Goal: Task Accomplishment & Management: Manage account settings

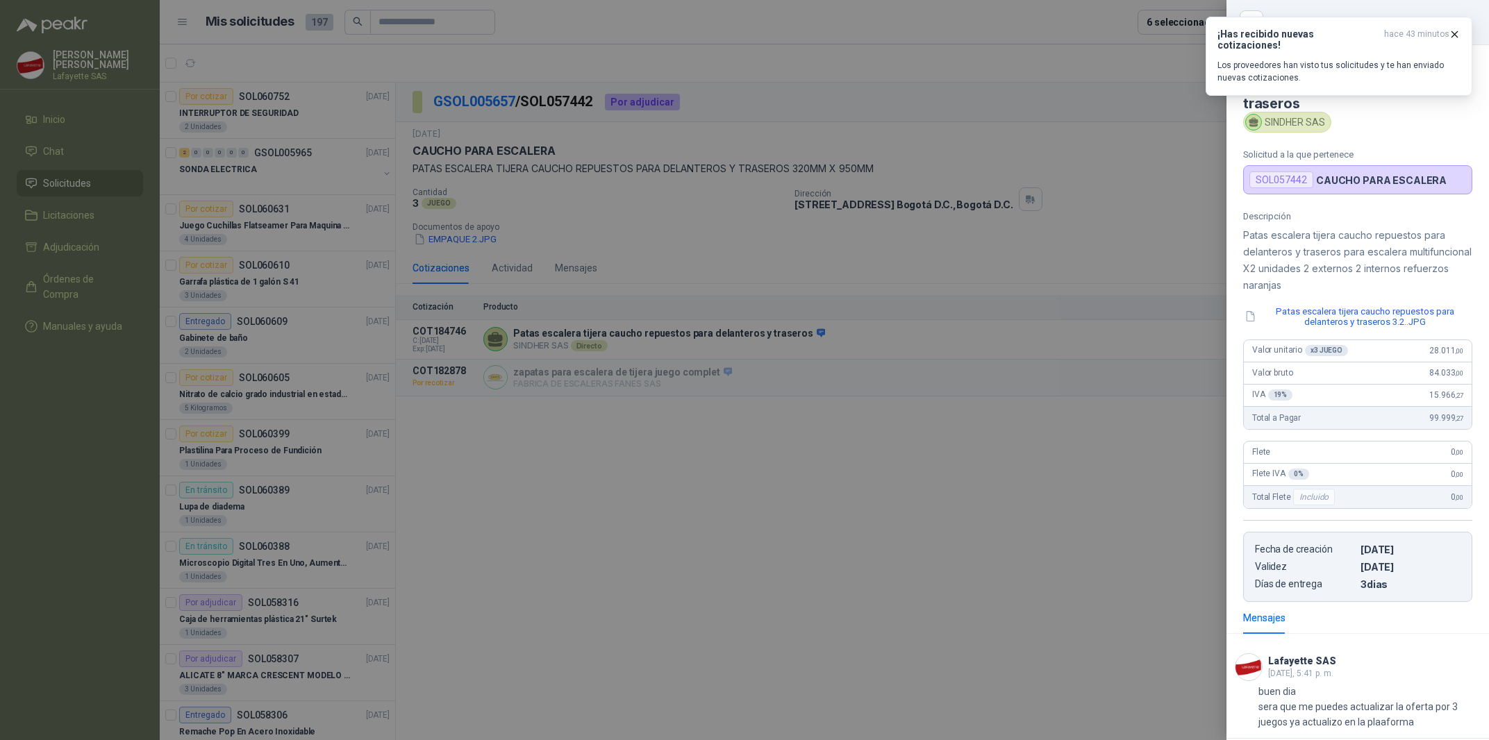
scroll to position [70, 0]
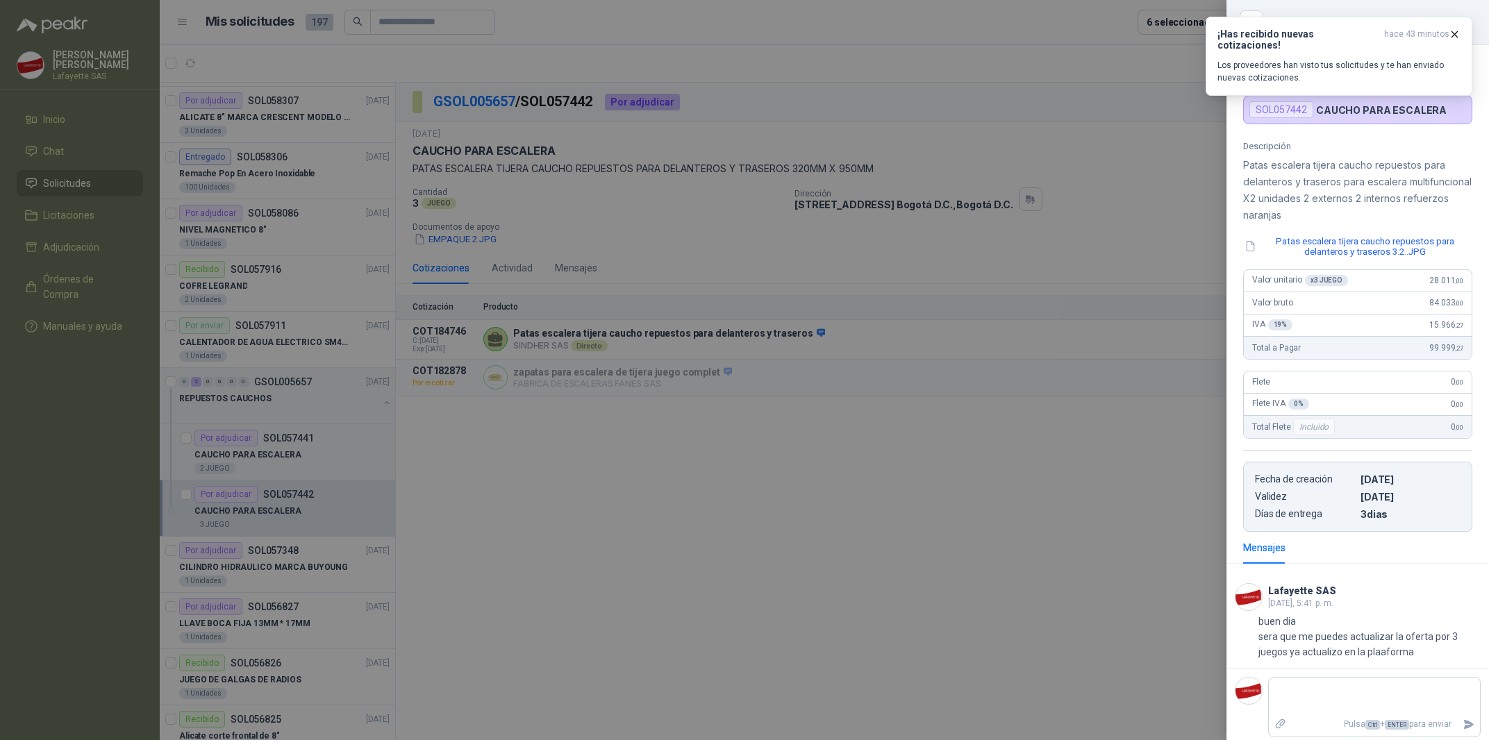
click at [920, 385] on div at bounding box center [744, 370] width 1489 height 740
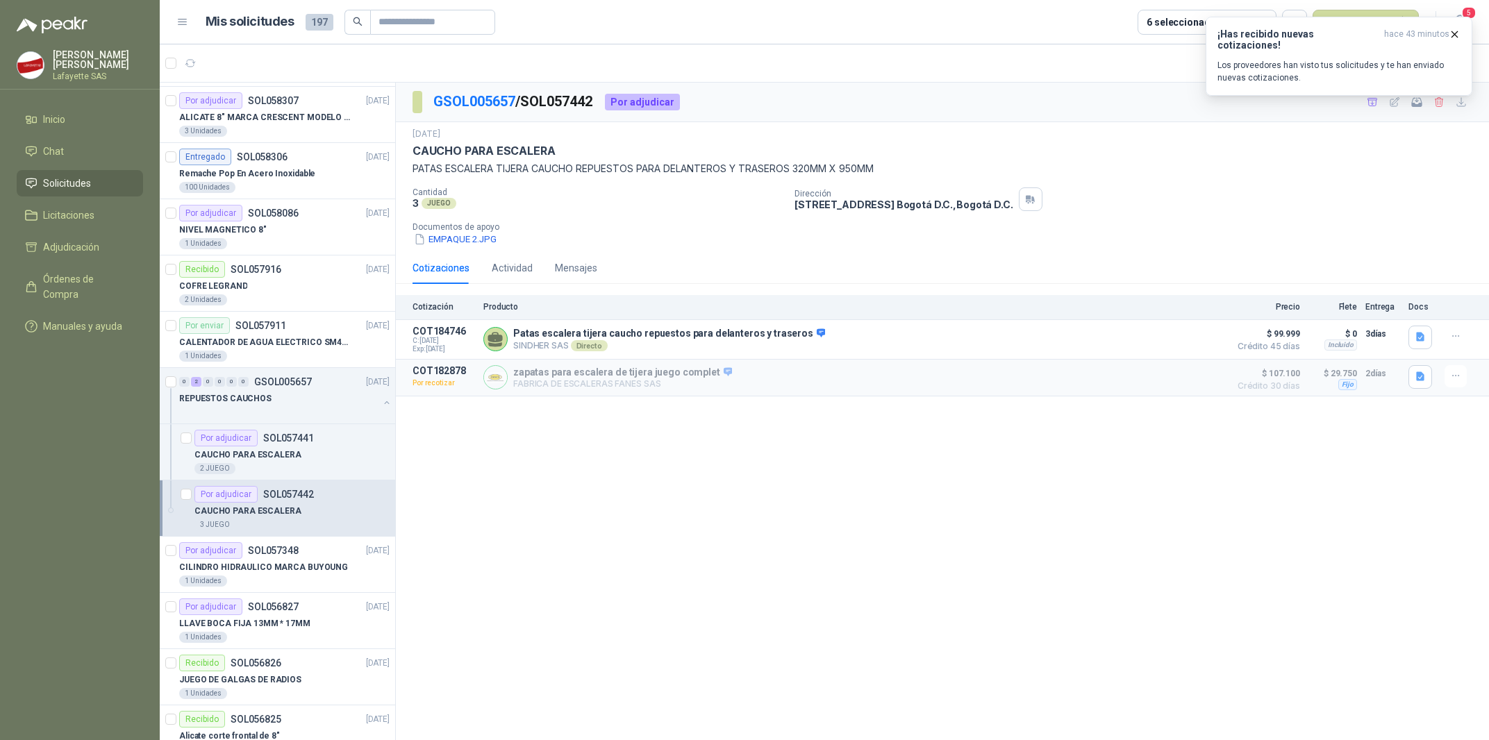
click at [1005, 468] on div "GSOL005657 / SOL057442 Por adjudicar [DATE] CAUCHO PARA ESCALERA PATAS ESCALERA…" at bounding box center [942, 414] width 1093 height 663
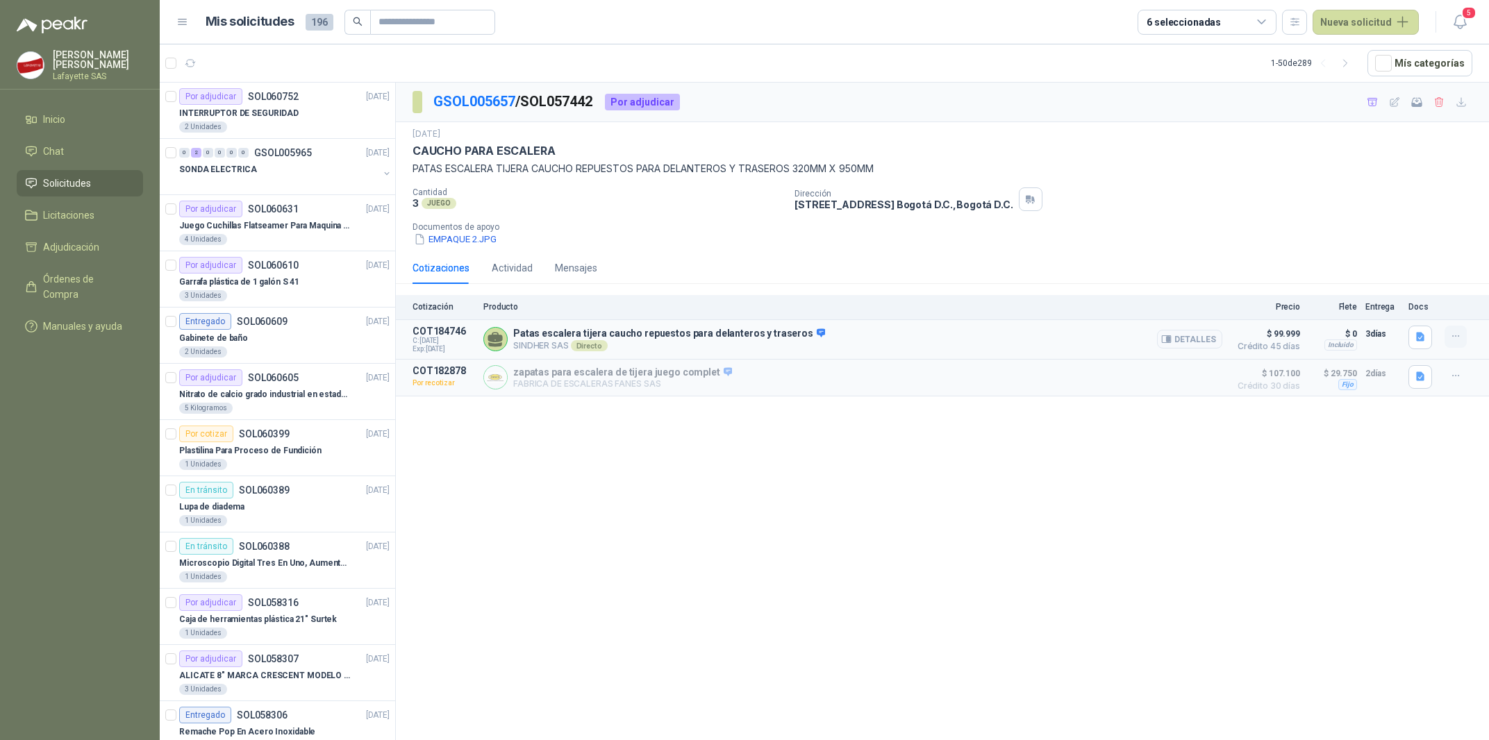
click at [1462, 338] on button "button" at bounding box center [1456, 337] width 22 height 22
click at [1411, 288] on button "Añadir" at bounding box center [1428, 282] width 111 height 22
click at [56, 251] on span "Adjudicación" at bounding box center [71, 247] width 56 height 15
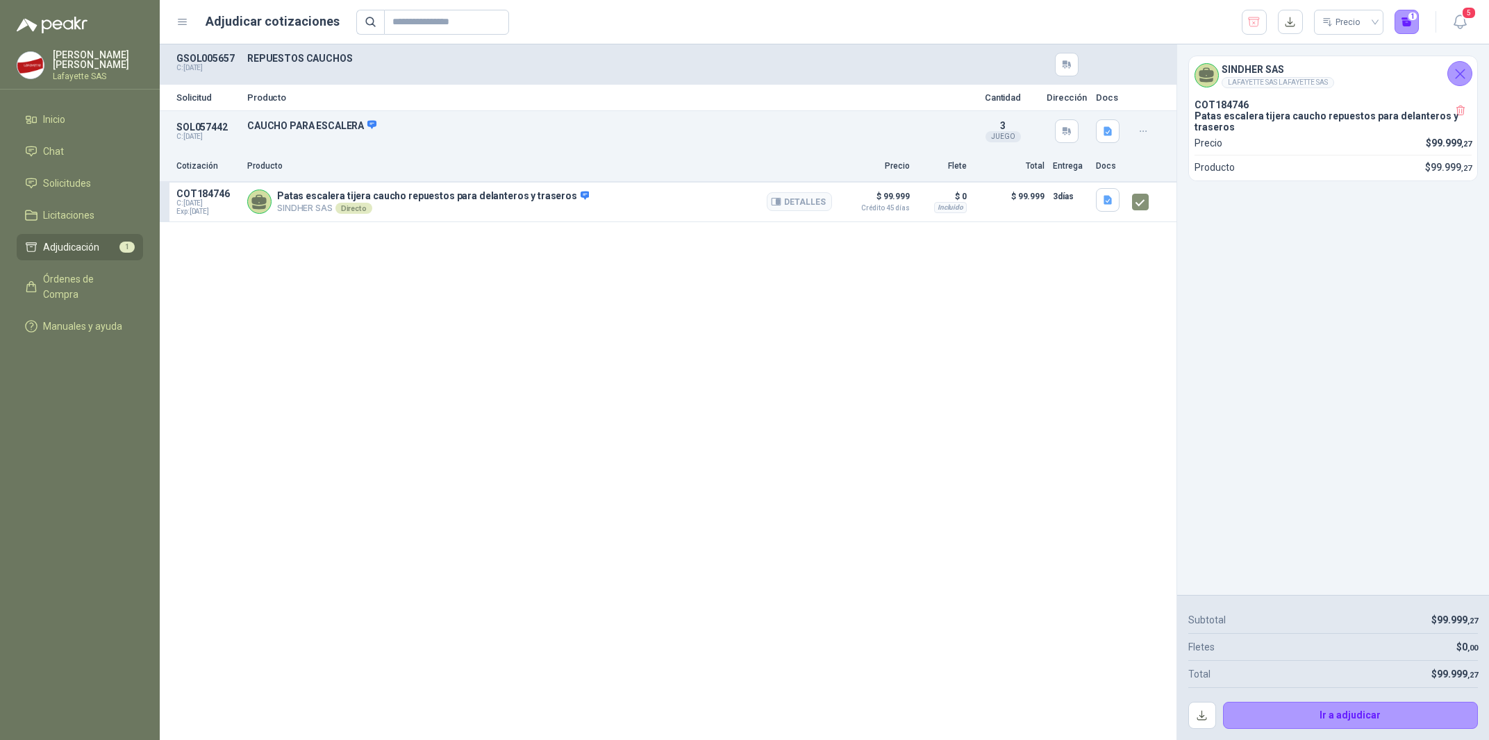
click at [427, 213] on p "SINDHER SAS Directo" at bounding box center [433, 208] width 312 height 11
click at [430, 208] on p "SINDHER SAS Directo" at bounding box center [433, 208] width 312 height 11
click at [787, 206] on button "Detalles" at bounding box center [799, 201] width 65 height 19
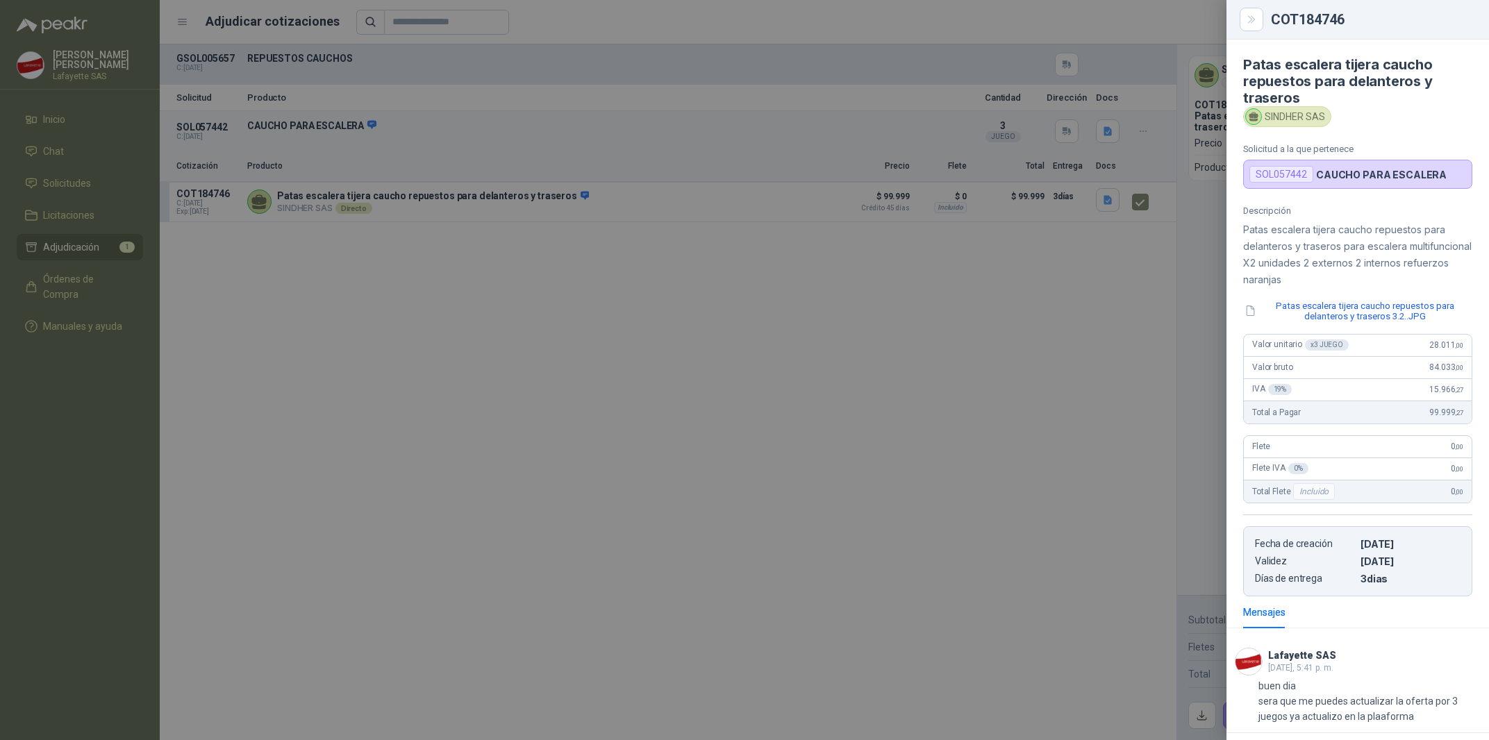
scroll to position [65, 0]
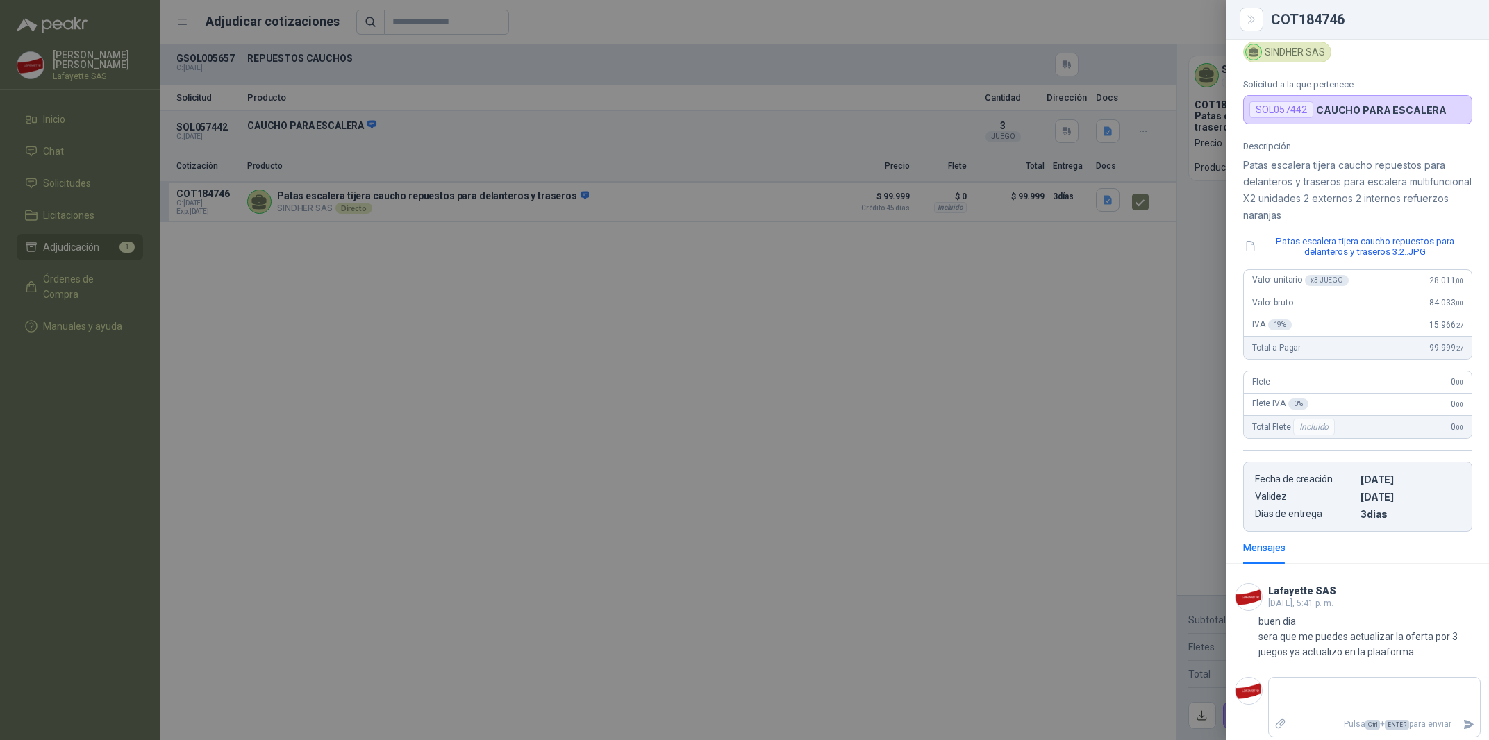
click at [524, 499] on div at bounding box center [744, 370] width 1489 height 740
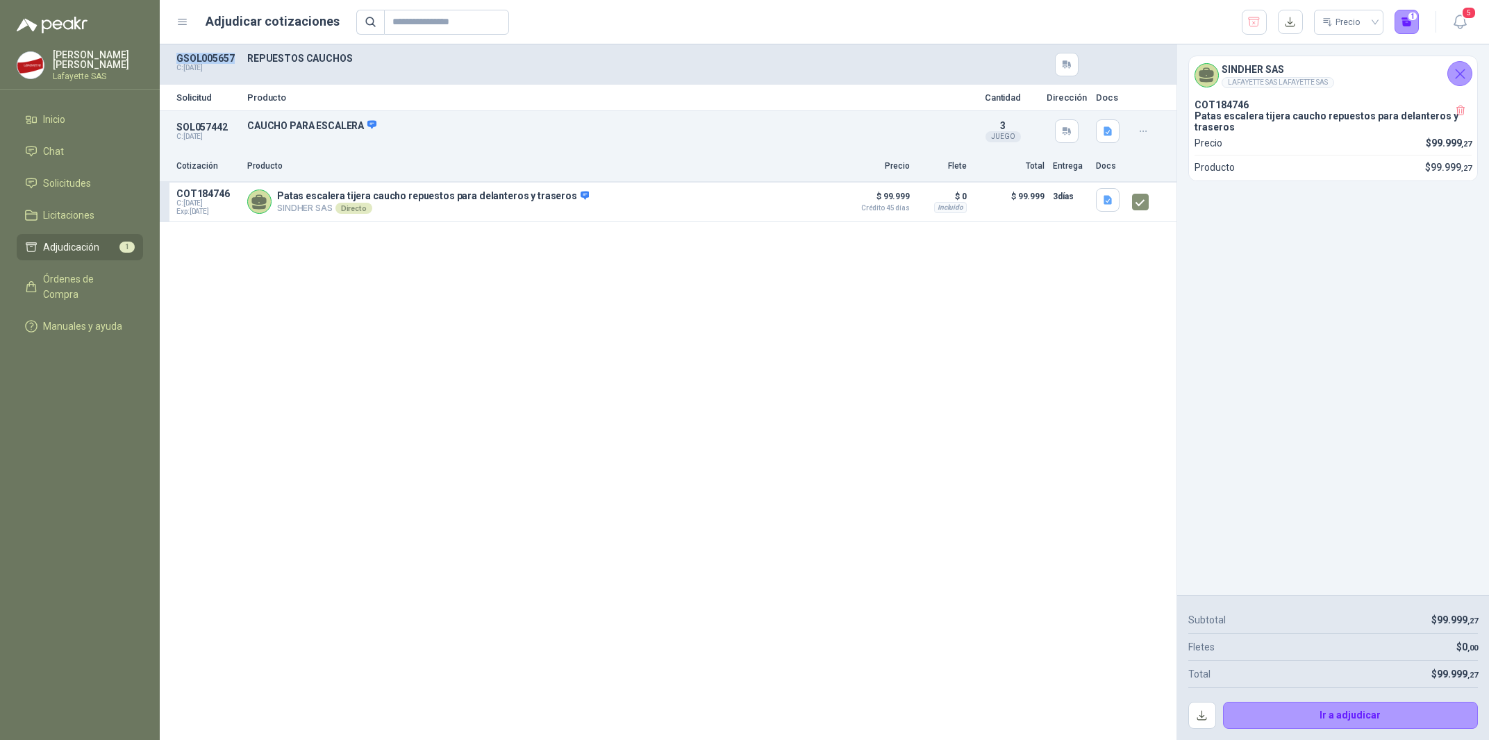
drag, startPoint x: 233, startPoint y: 54, endPoint x: 167, endPoint y: 60, distance: 65.6
click at [167, 60] on div "GSOL005657 C: 25/09/2025 REPUESTOS CAUCHOS" at bounding box center [668, 64] width 1017 height 40
copy p "GSOL005657"
drag, startPoint x: 227, startPoint y: 197, endPoint x: 173, endPoint y: 194, distance: 54.3
click at [173, 194] on article "COT184746 C: 29/09/2025 Exp: 20/10/2025 Patas escalera tijera caucho repuestos …" at bounding box center [668, 203] width 1017 height 40
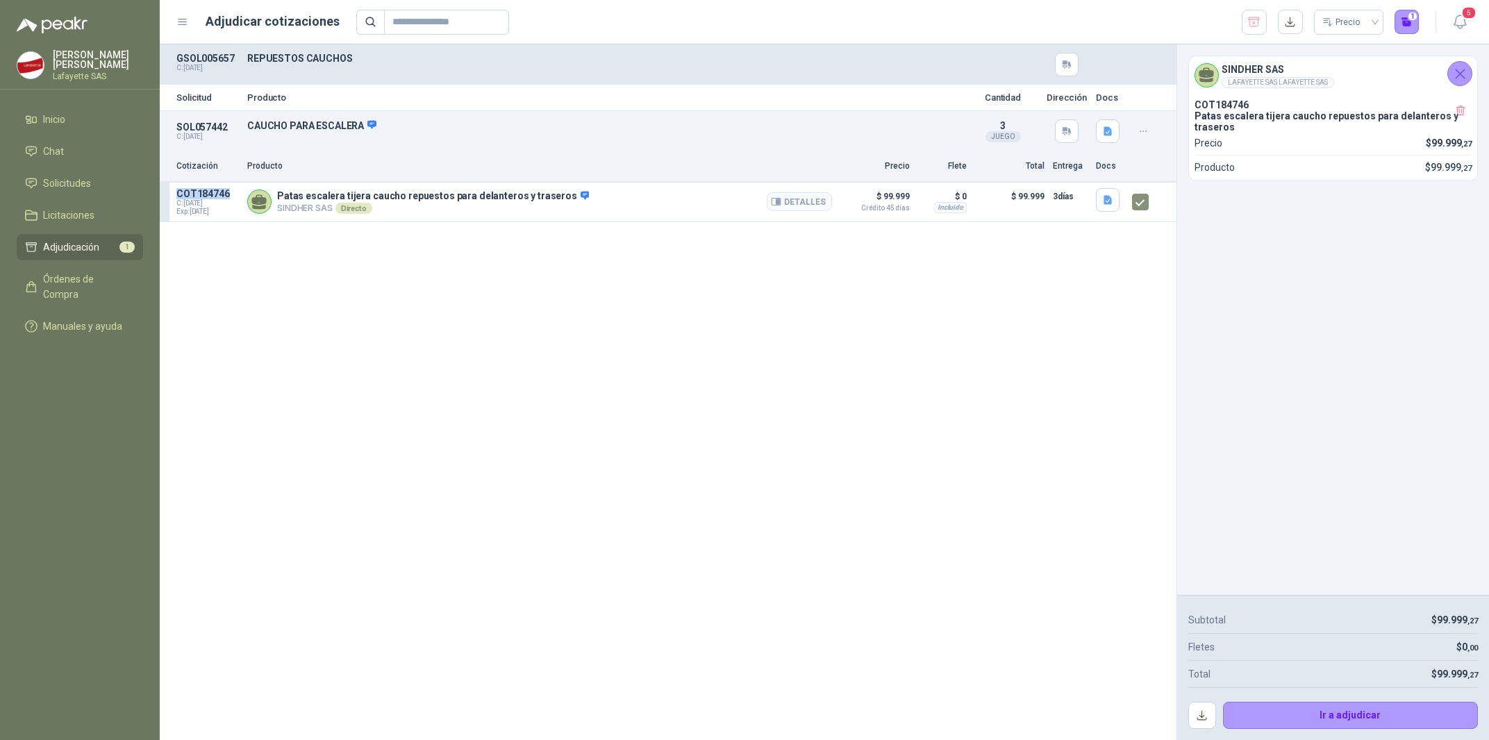
copy p "COT184746"
click at [816, 193] on button "Detalles" at bounding box center [799, 201] width 65 height 19
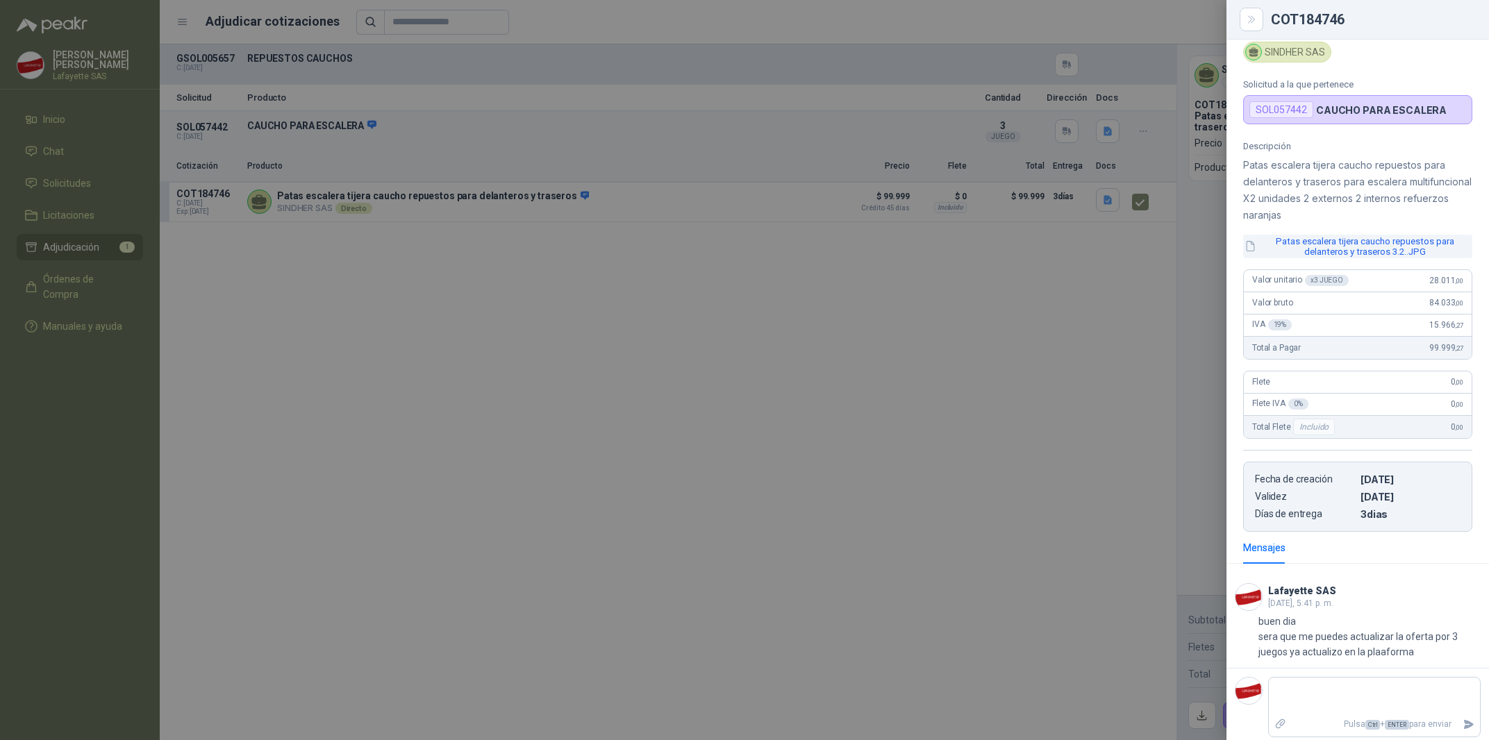
click at [1370, 258] on button "Patas escalera tijera caucho repuestos para delanteros y traseros 3.2..JPG" at bounding box center [1357, 247] width 229 height 24
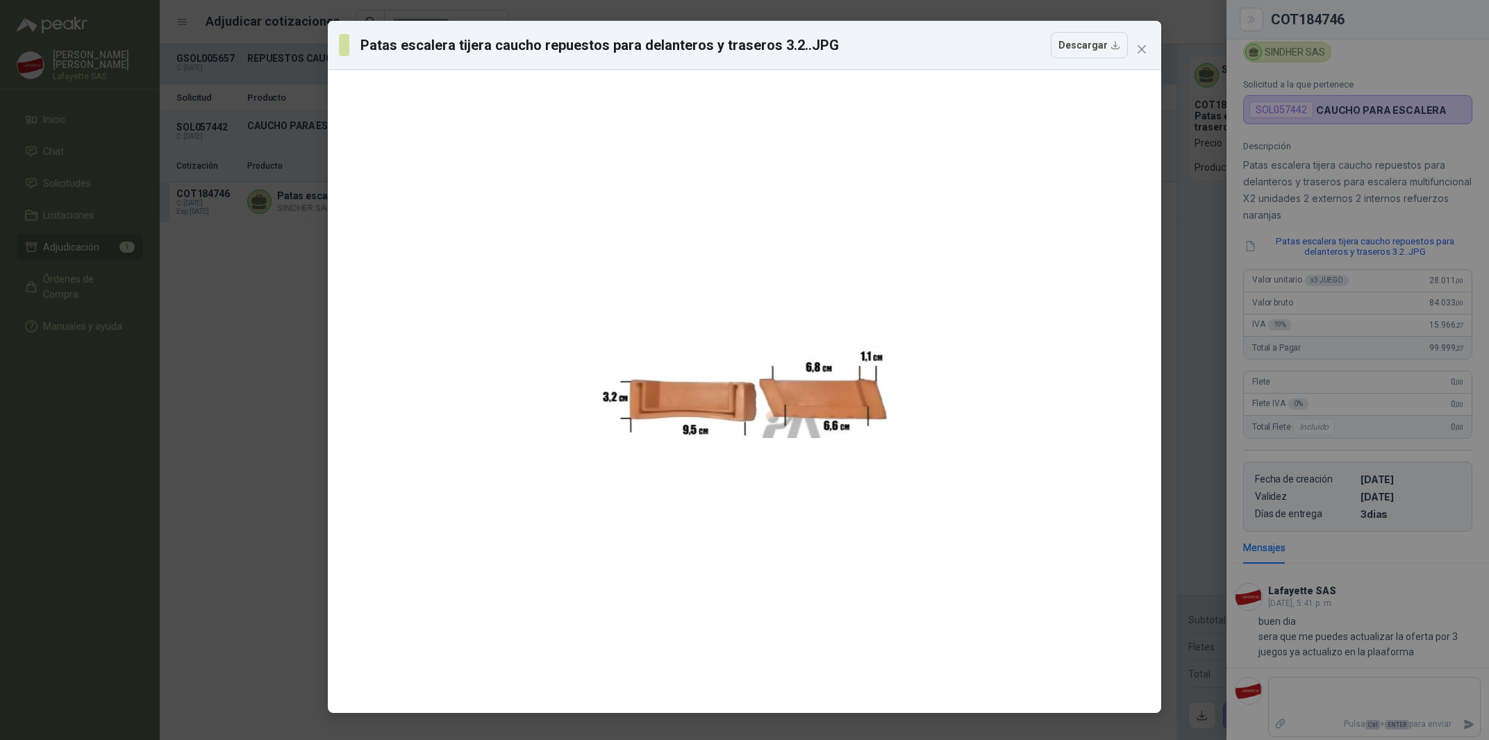
click at [1202, 366] on div "Patas escalera tijera caucho repuestos para delanteros y traseros 3.2..JPG Desc…" at bounding box center [744, 370] width 1489 height 740
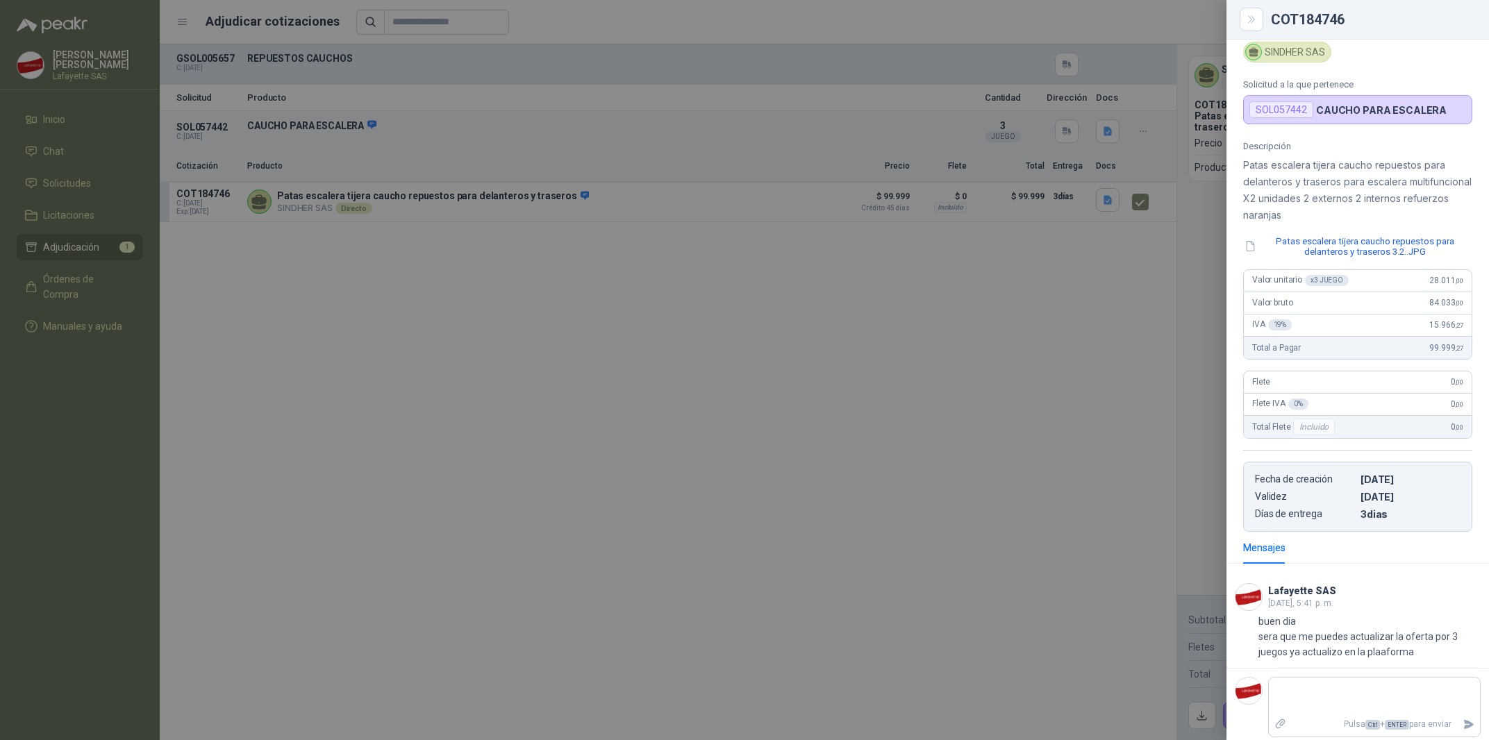
click at [897, 484] on div at bounding box center [744, 370] width 1489 height 740
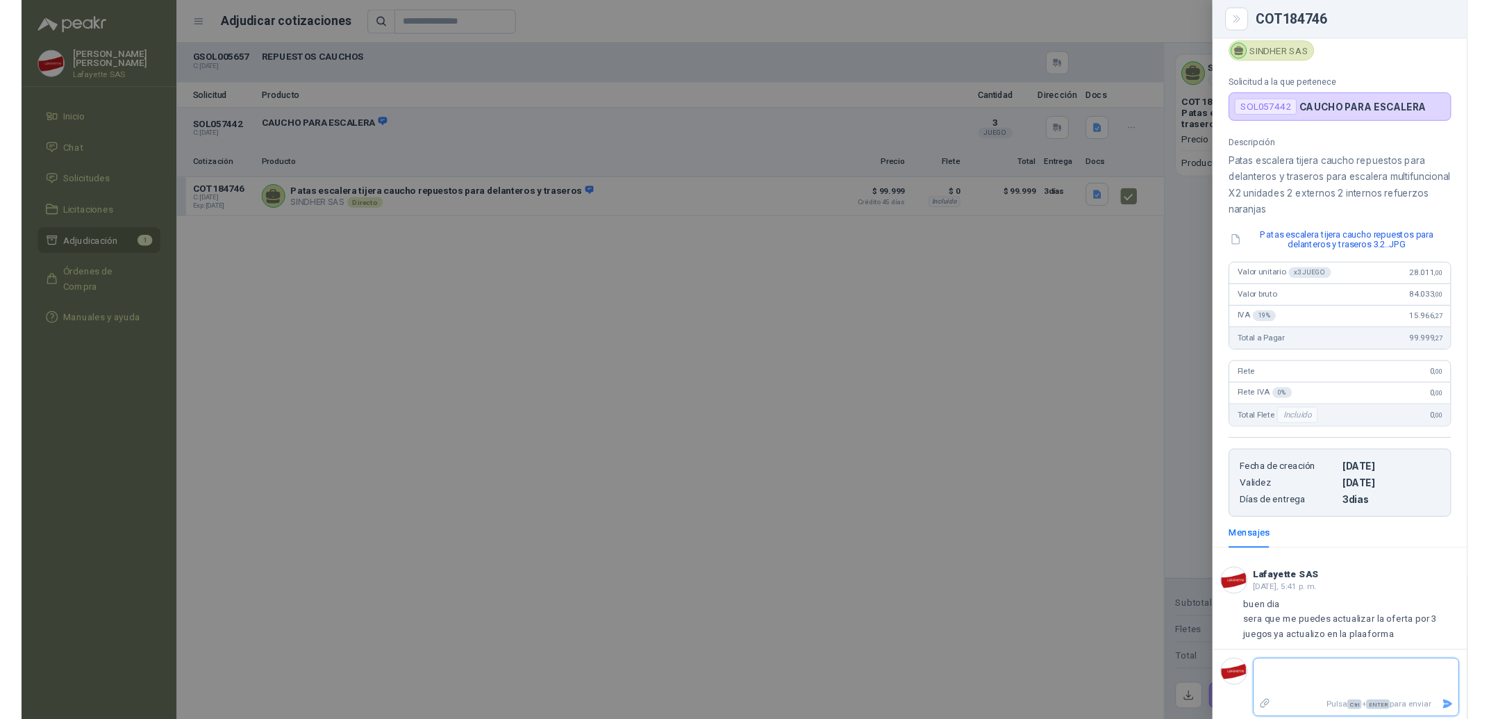
scroll to position [72, 0]
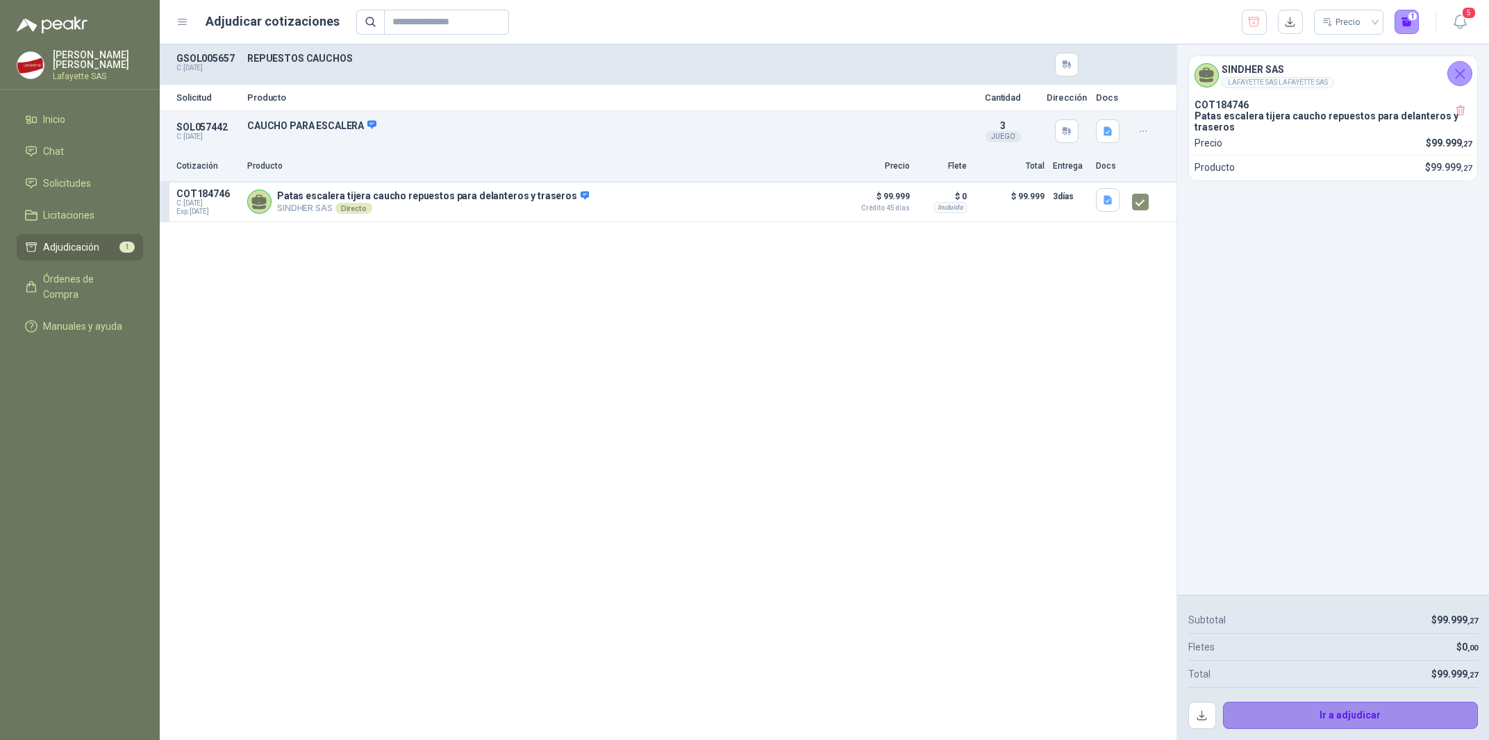
click at [1270, 716] on button "Ir a adjudicar" at bounding box center [1351, 716] width 256 height 28
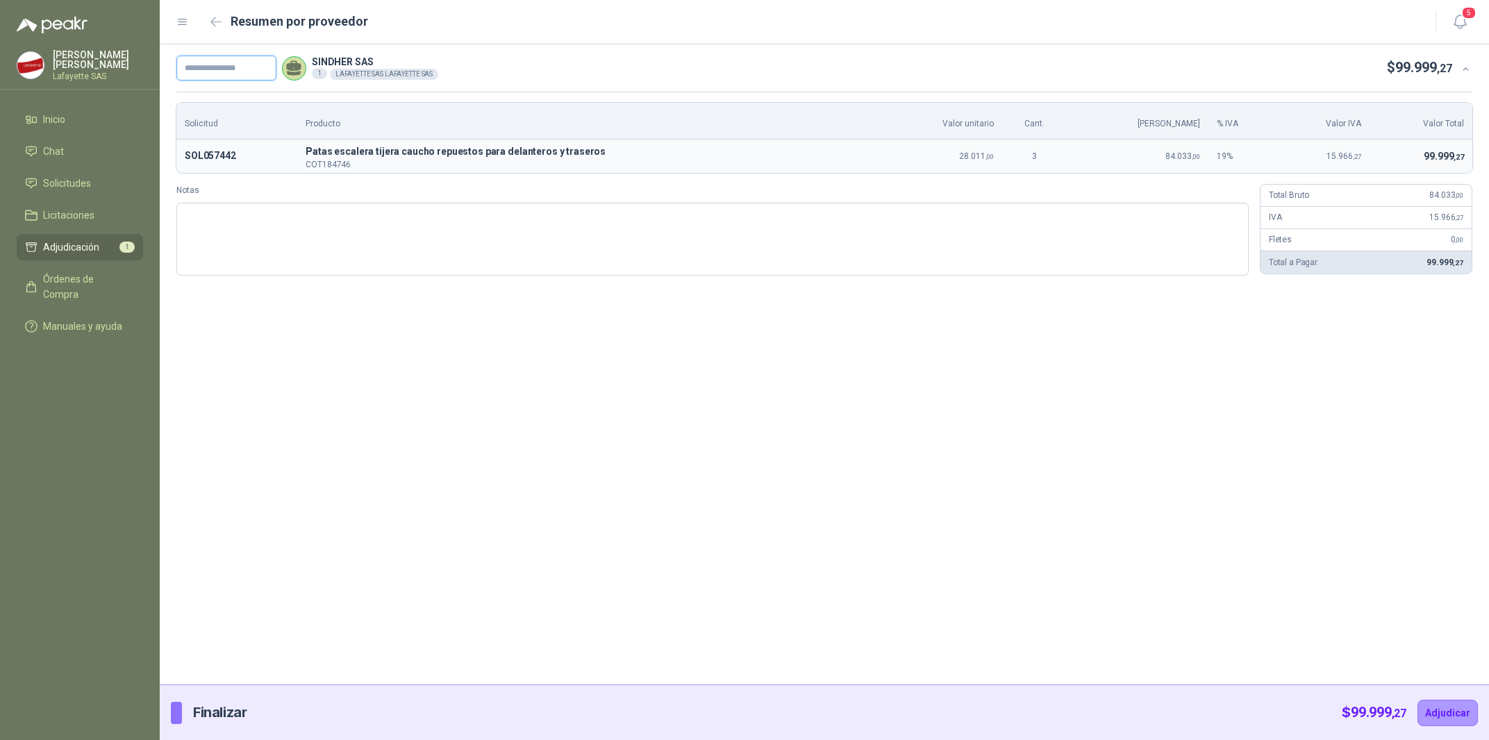
click at [245, 71] on input "text" at bounding box center [226, 68] width 100 height 25
type input "*********"
click at [744, 424] on div "********* SINDHER SAS 1 LAFAYETTE SAS LAFAYETTE SAS $ 99.999 ,27 Solicitud Prod…" at bounding box center [825, 364] width 1330 height 640
click at [1437, 712] on button "Adjudicar" at bounding box center [1448, 713] width 60 height 26
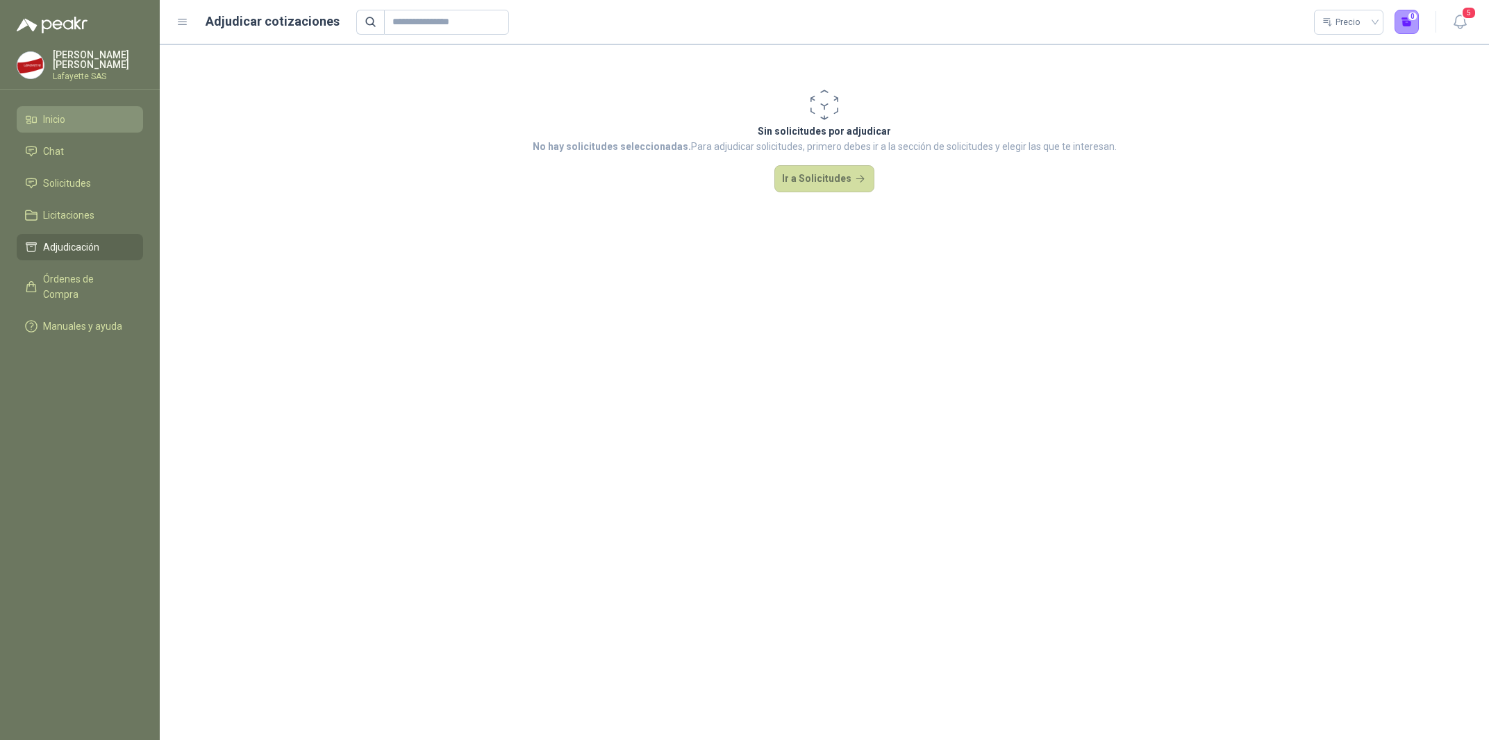
click at [78, 128] on link "Inicio" at bounding box center [80, 119] width 126 height 26
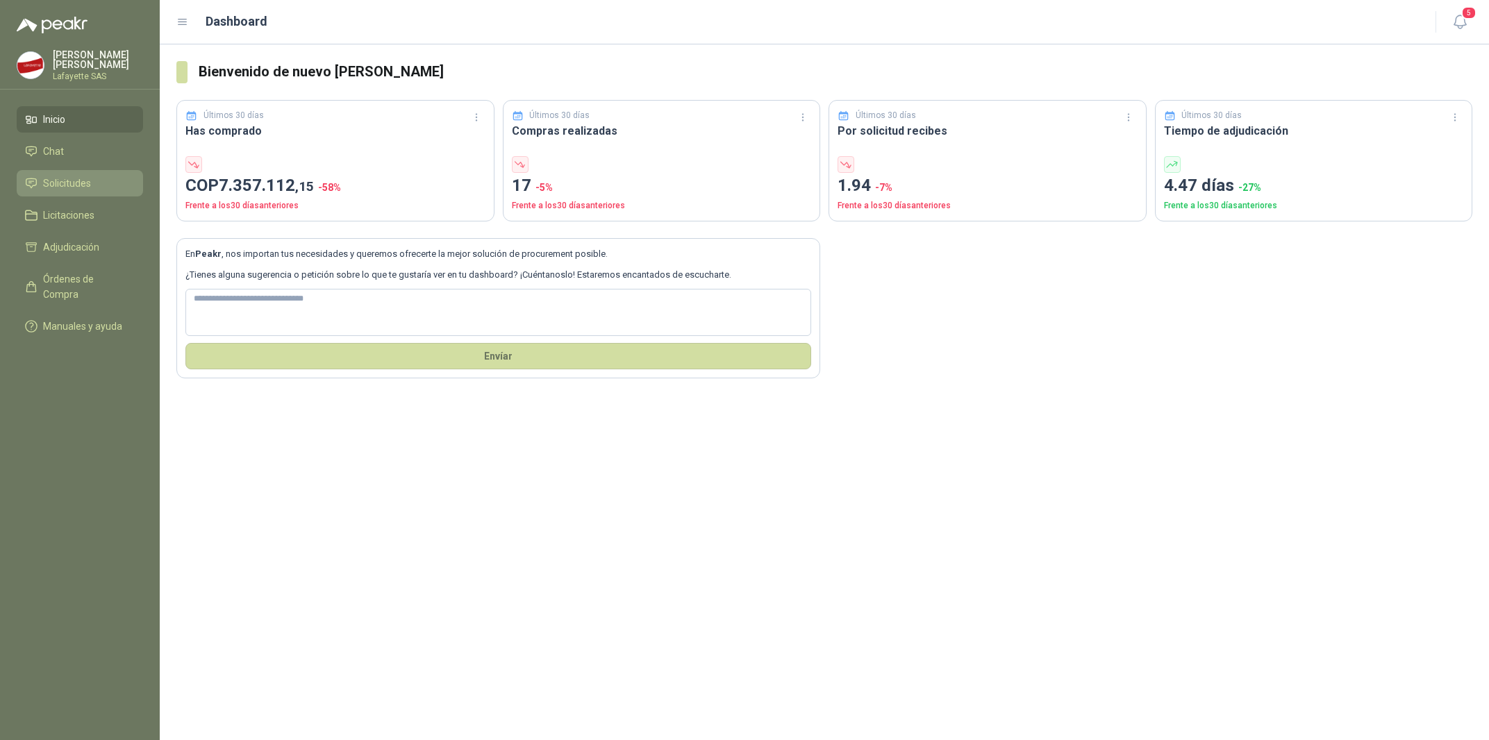
click at [83, 184] on span "Solicitudes" at bounding box center [67, 183] width 48 height 15
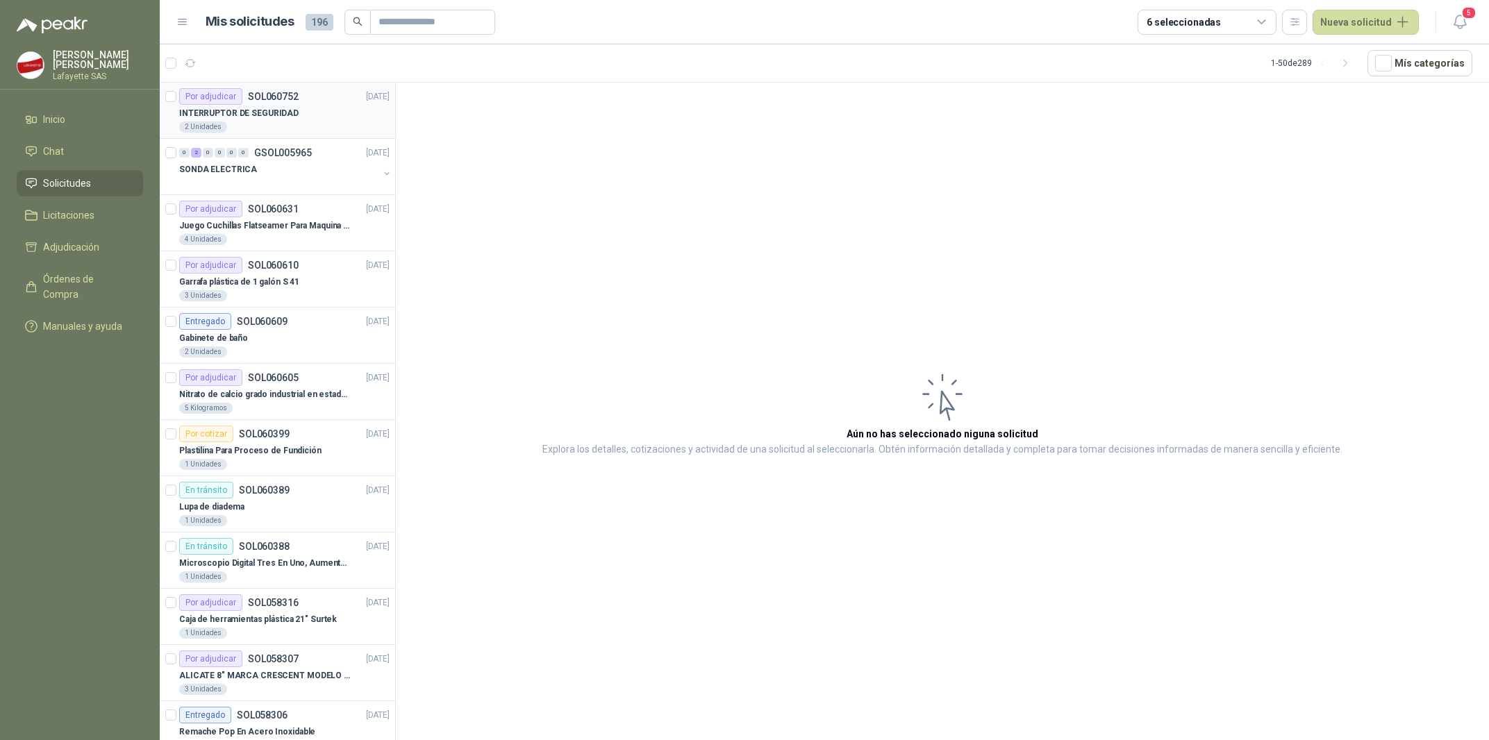
click at [279, 131] on div "2 Unidades" at bounding box center [284, 127] width 210 height 11
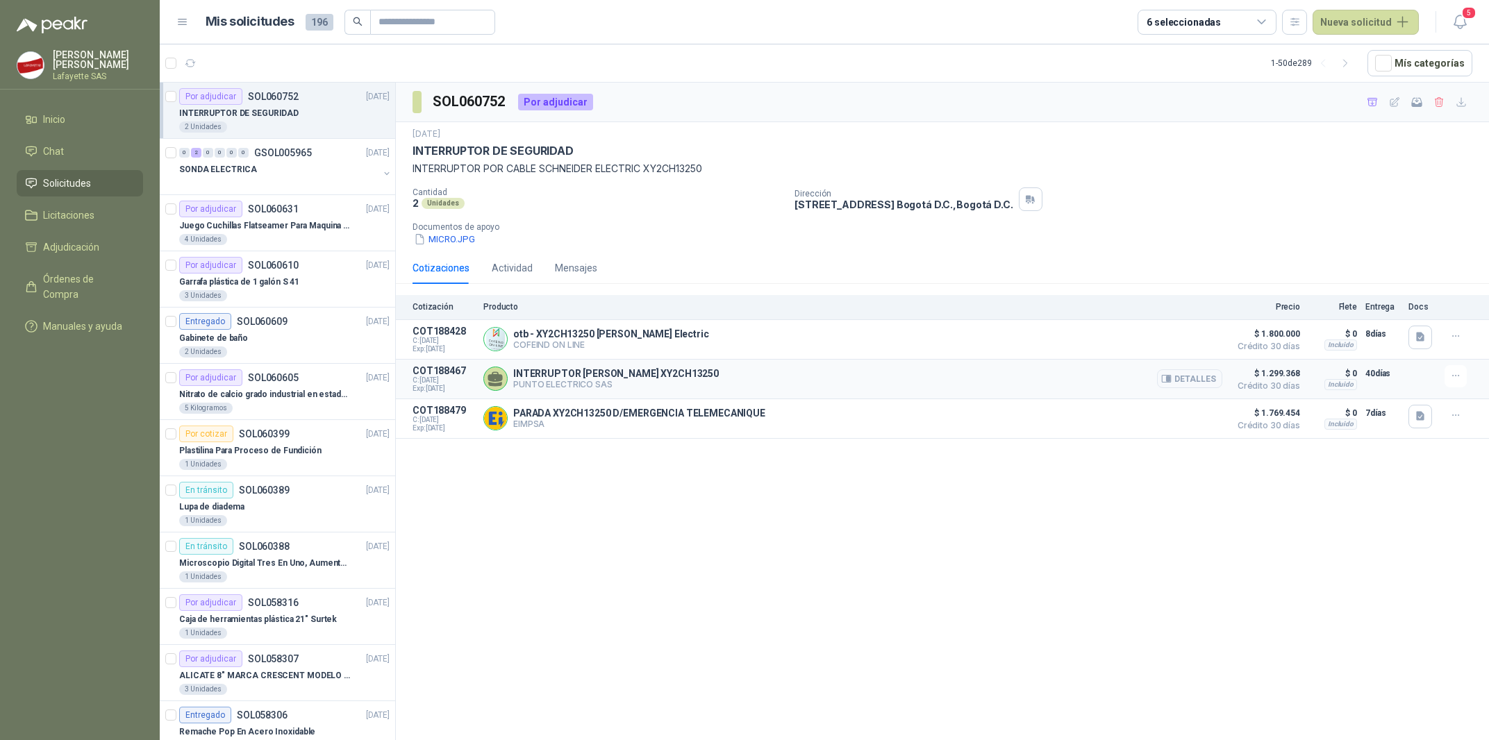
click at [608, 390] on p "PUNTO ELECTRICO SAS" at bounding box center [616, 384] width 206 height 10
click at [1191, 387] on button "Detalles" at bounding box center [1189, 379] width 65 height 19
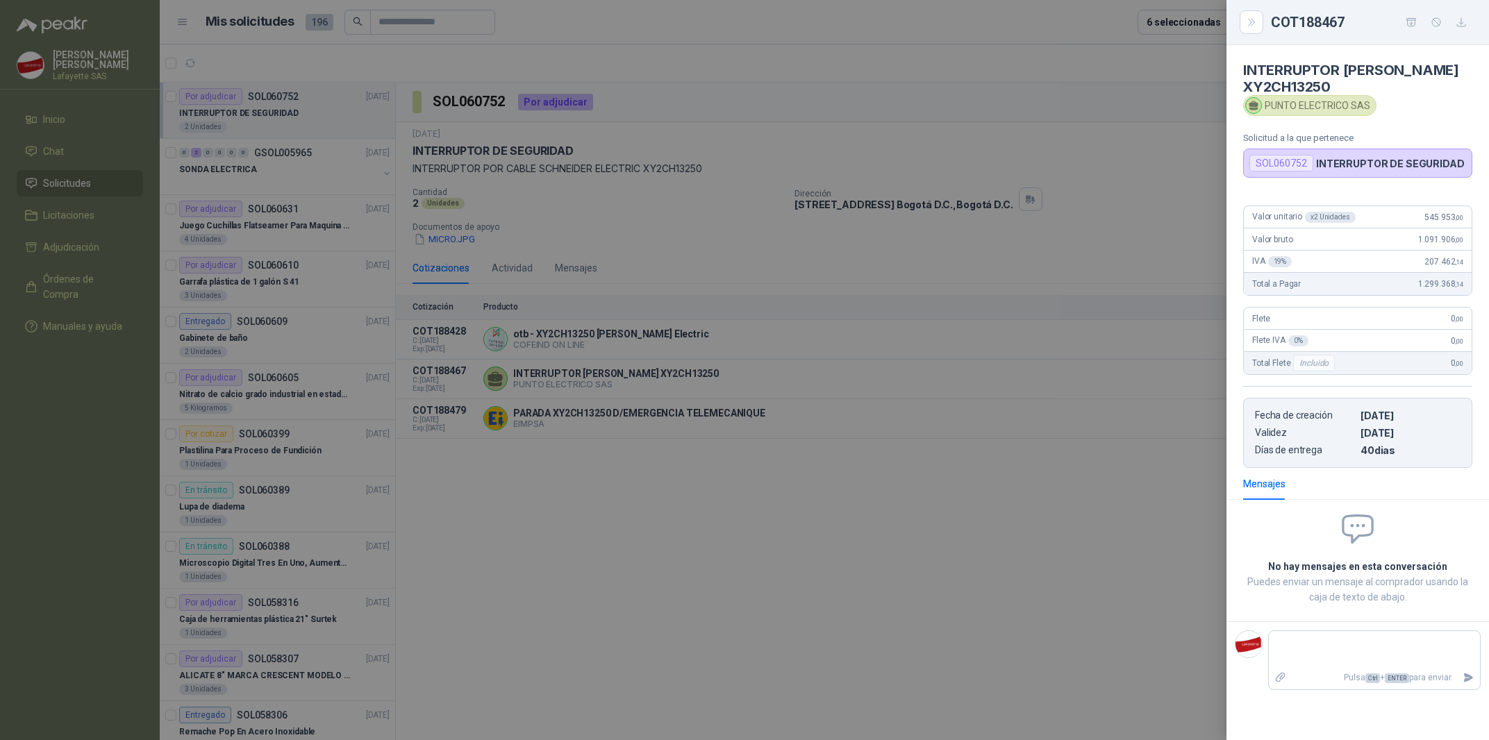
click at [1038, 486] on div at bounding box center [744, 370] width 1489 height 740
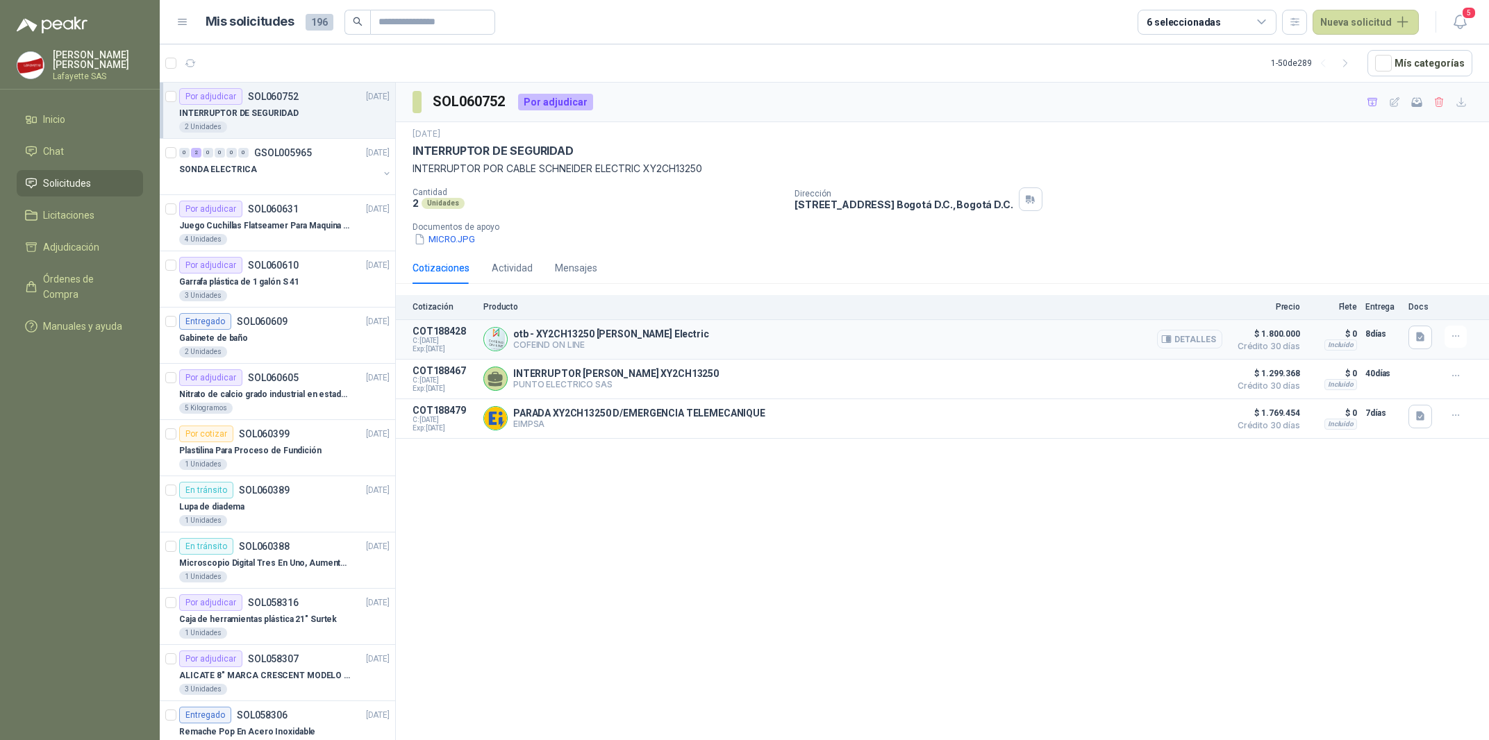
click at [1207, 341] on button "Detalles" at bounding box center [1189, 339] width 65 height 19
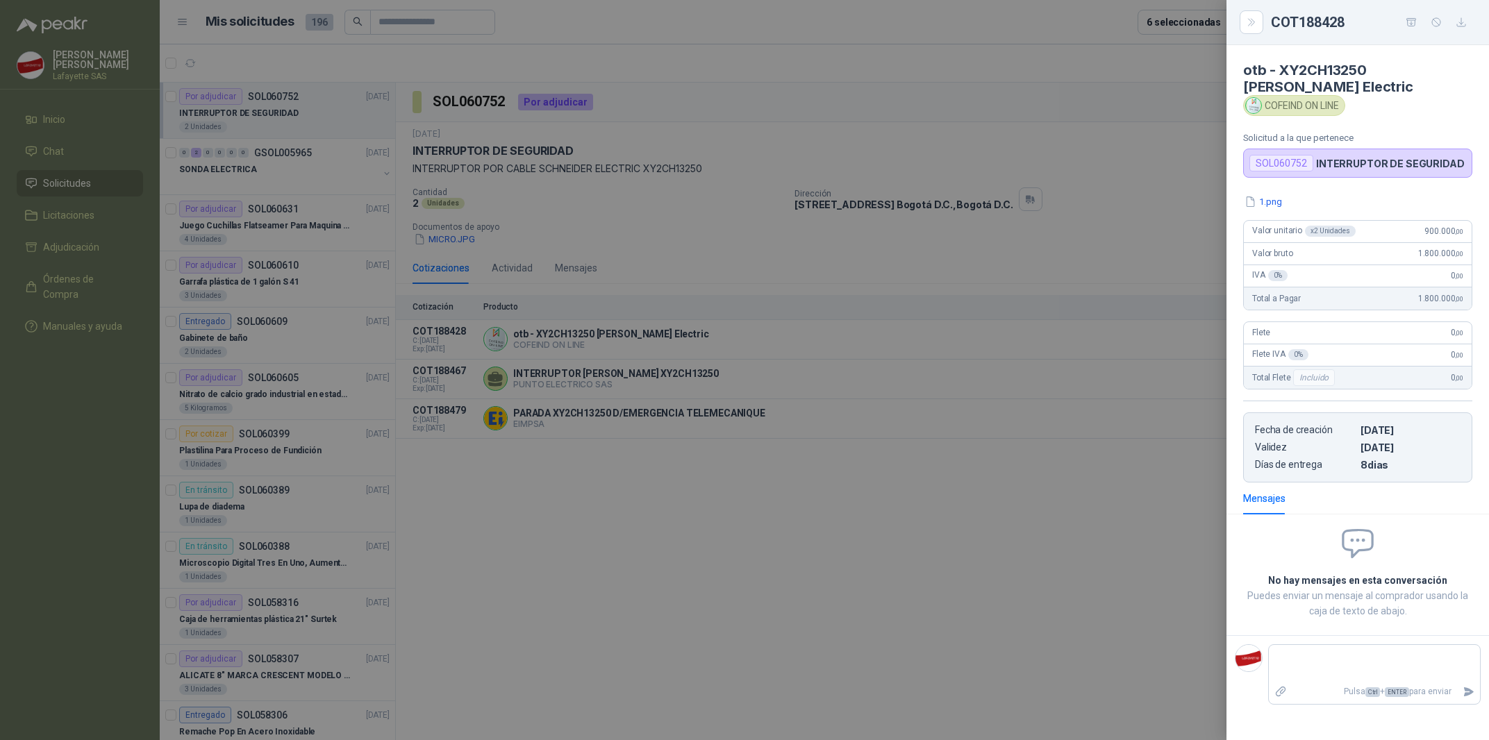
click at [1116, 437] on div at bounding box center [744, 370] width 1489 height 740
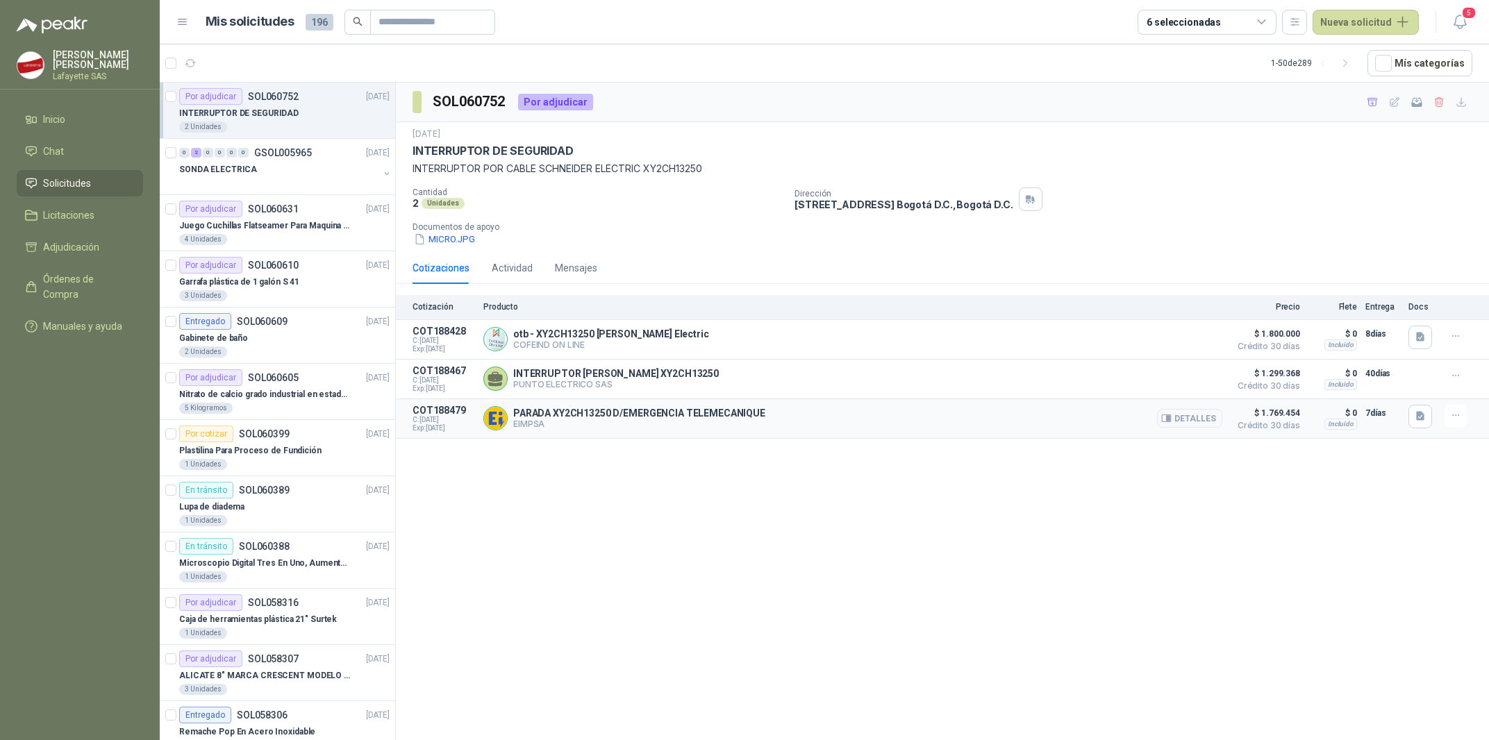
click at [1189, 424] on button "Detalles" at bounding box center [1189, 418] width 65 height 19
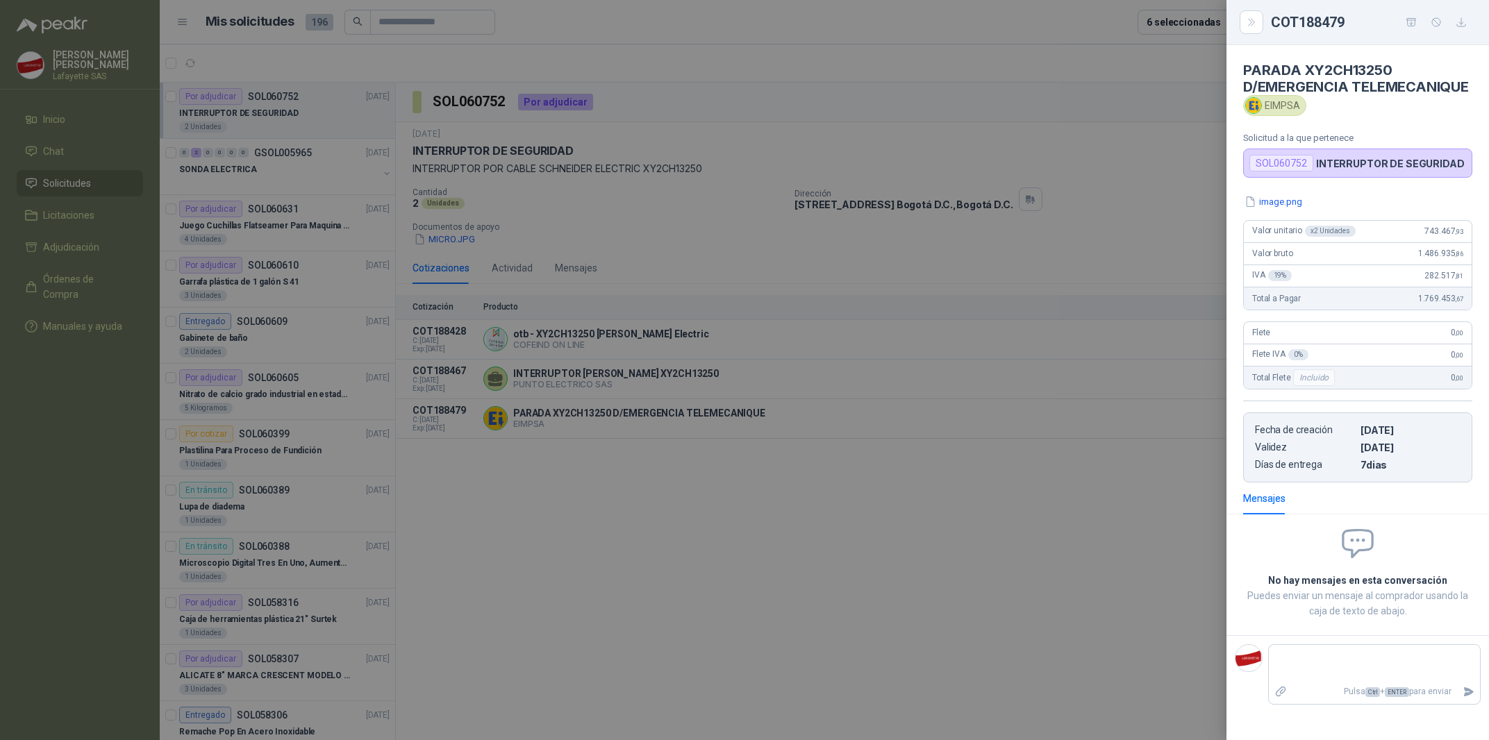
click at [1019, 533] on div at bounding box center [744, 370] width 1489 height 740
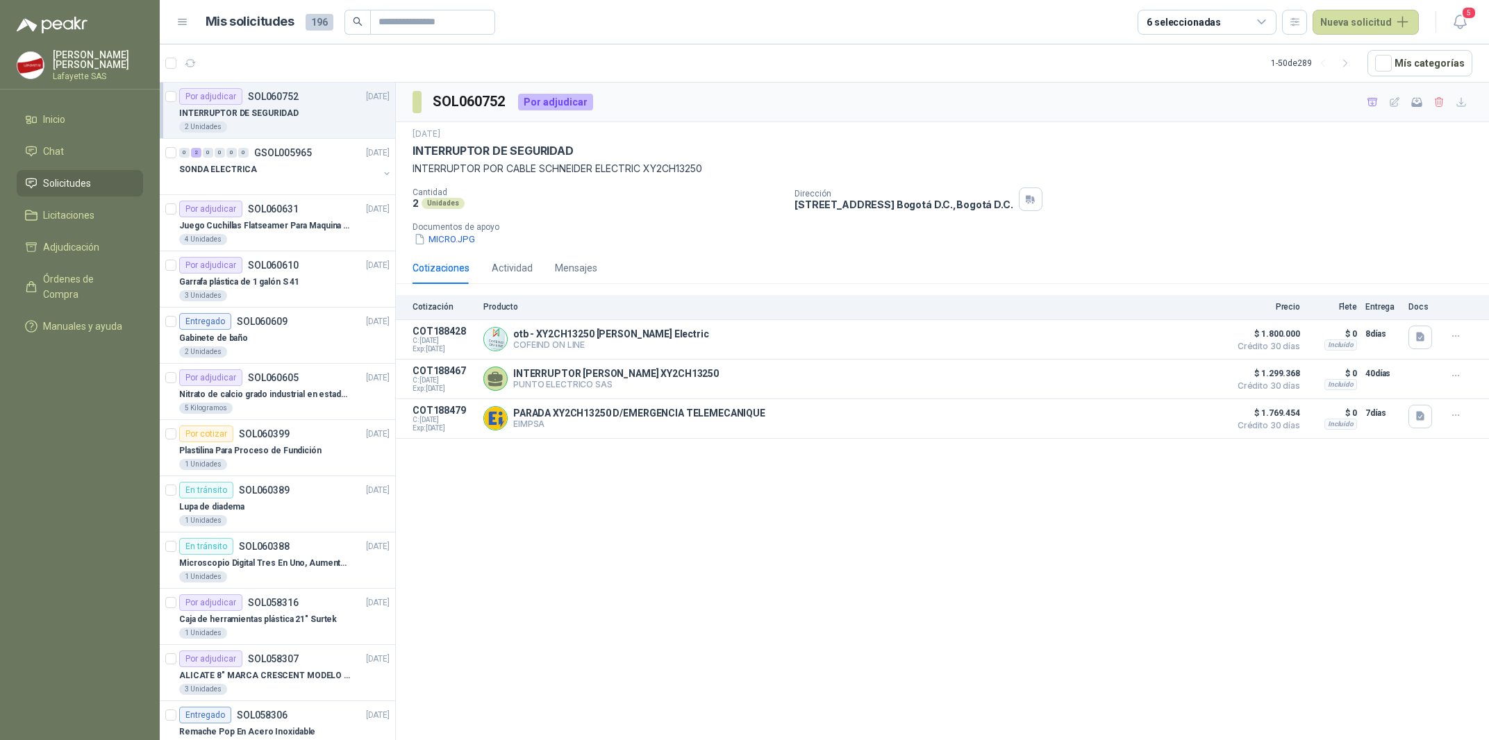
click at [763, 477] on div "SOL060752 Por adjudicar 14 oct, 2025 INTERRUPTOR DE SEGURIDAD INTERRUPTOR POR C…" at bounding box center [942, 414] width 1093 height 663
click at [261, 112] on p "INTERRUPTOR DE SEGURIDAD" at bounding box center [238, 113] width 119 height 13
click at [292, 114] on p "INTERRUPTOR DE SEGURIDAD" at bounding box center [238, 113] width 119 height 13
click at [304, 165] on div "SONDA ELECTRICA" at bounding box center [278, 169] width 199 height 17
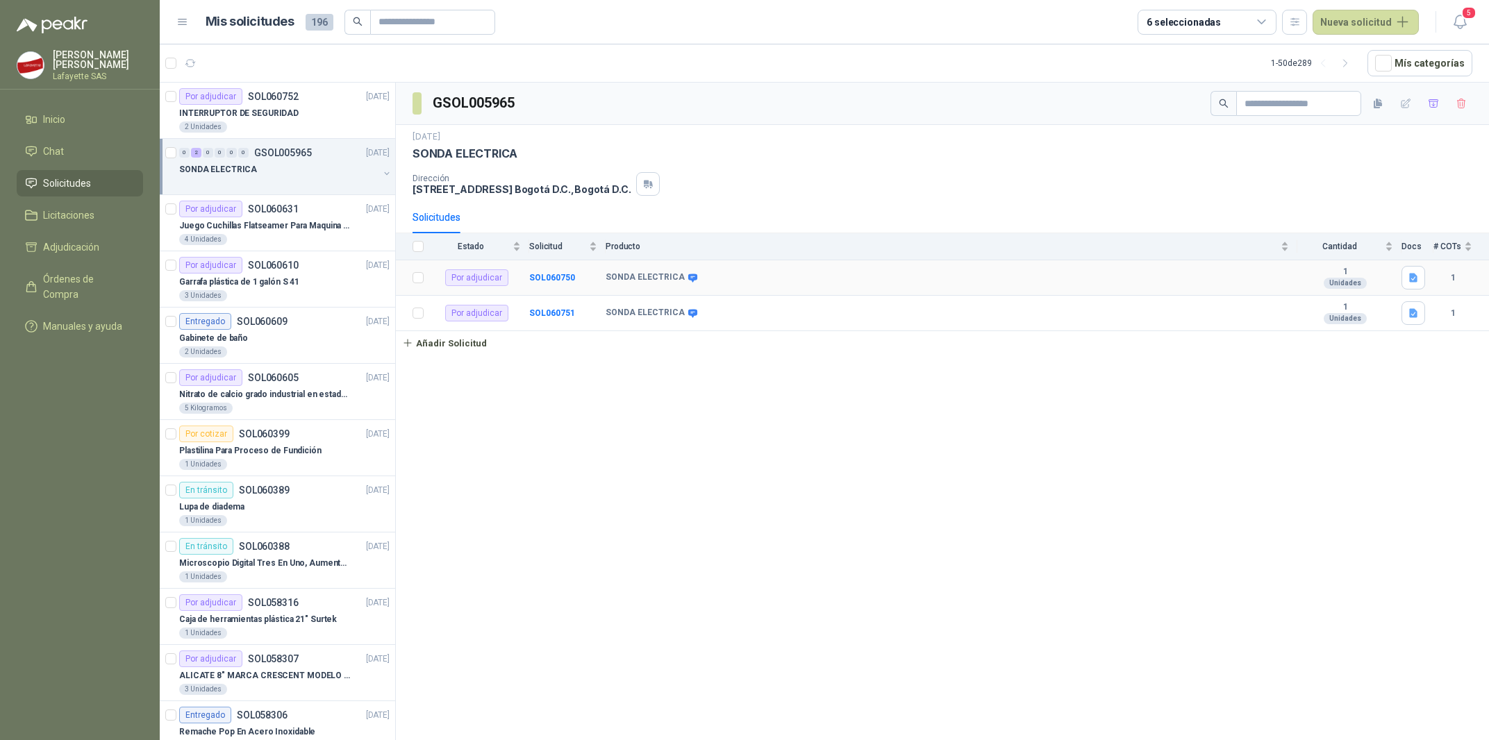
click at [616, 275] on b "SONDA ELECTRICA" at bounding box center [645, 277] width 79 height 11
click at [688, 280] on icon at bounding box center [692, 278] width 9 height 8
click at [613, 344] on link "Añadir Solicitud" at bounding box center [942, 343] width 1093 height 24
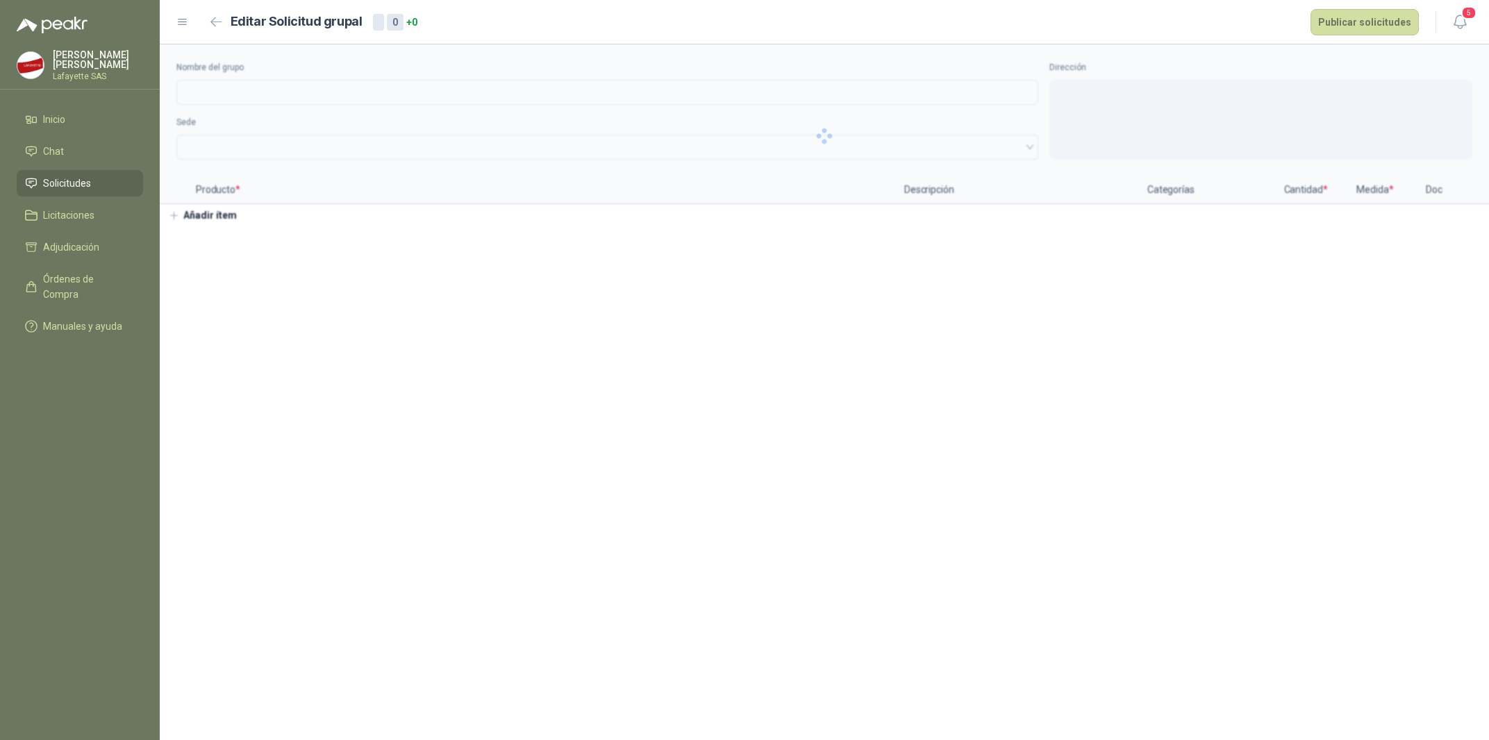
click at [559, 285] on section "Nombre del grupo Sede Dirección Producto * Descripción Categorías Cantidad * Me…" at bounding box center [825, 392] width 1330 height 696
type input "**********"
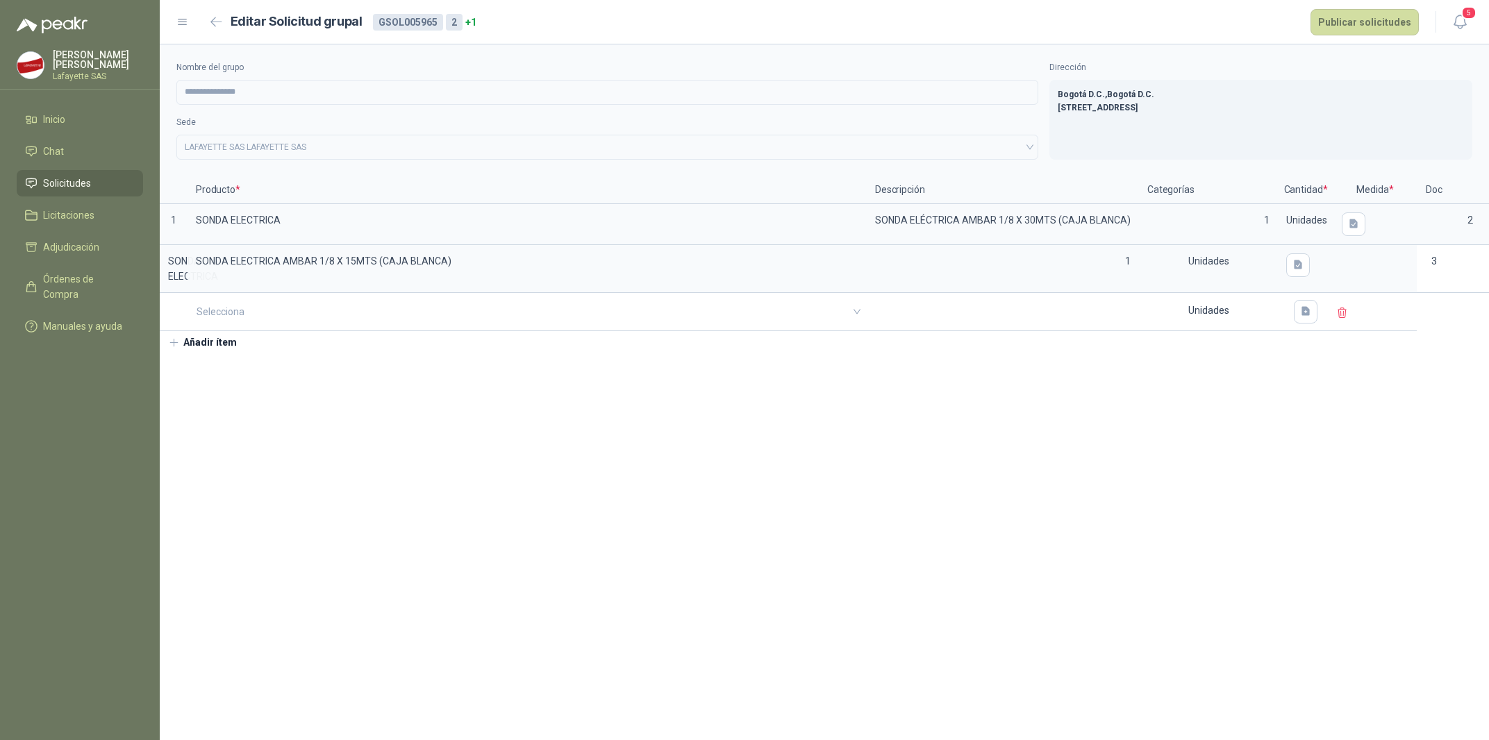
click at [526, 397] on section "**********" at bounding box center [825, 392] width 1330 height 696
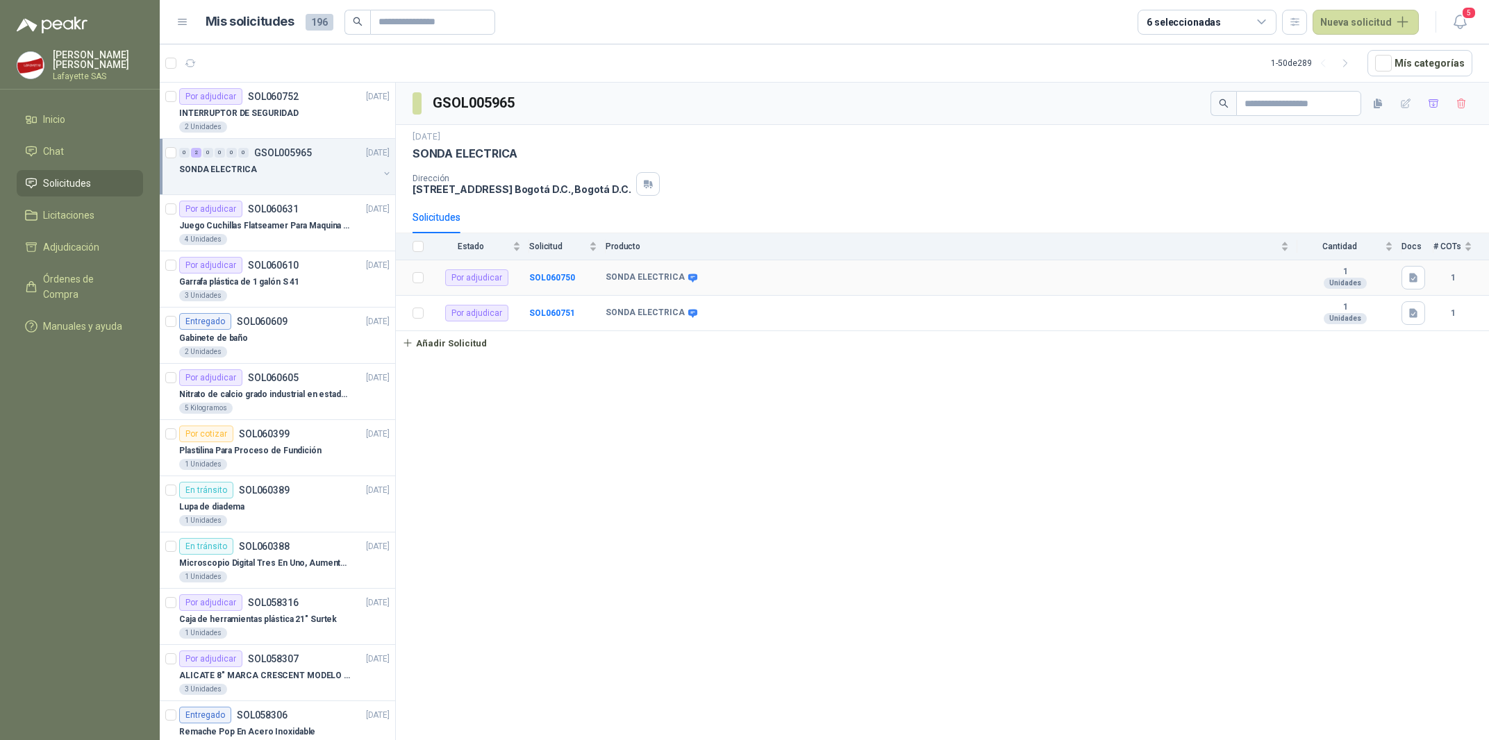
click at [777, 286] on td "SONDA ELECTRICA" at bounding box center [952, 277] width 692 height 35
click at [783, 304] on td "SONDA ELECTRICA" at bounding box center [952, 313] width 692 height 35
click at [753, 322] on td "SONDA ELECTRICA" at bounding box center [952, 313] width 692 height 35
click at [1330, 285] on div "Unidades" at bounding box center [1345, 283] width 43 height 11
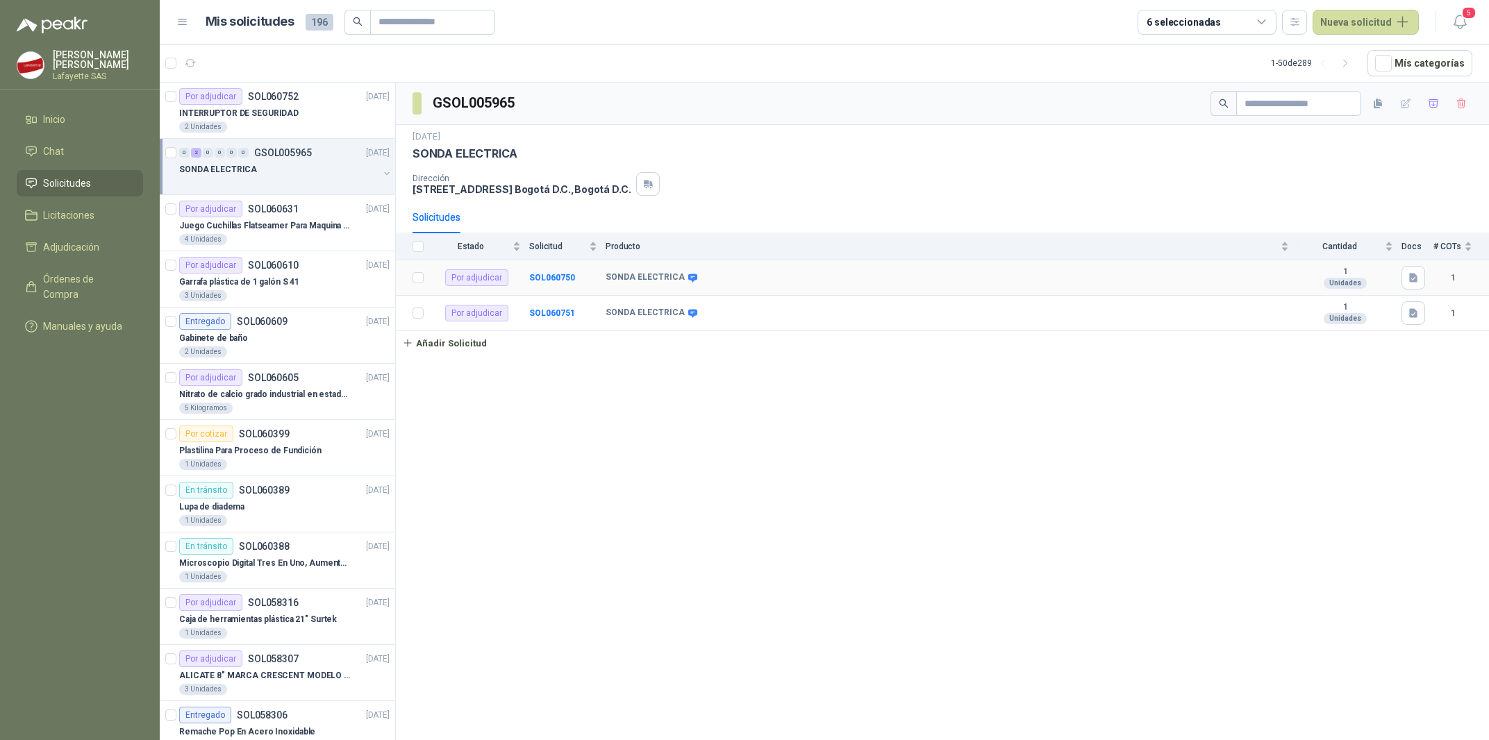
click at [957, 287] on td "SONDA ELECTRICA" at bounding box center [952, 277] width 692 height 35
click at [863, 351] on link "Añadir Solicitud" at bounding box center [942, 343] width 1093 height 24
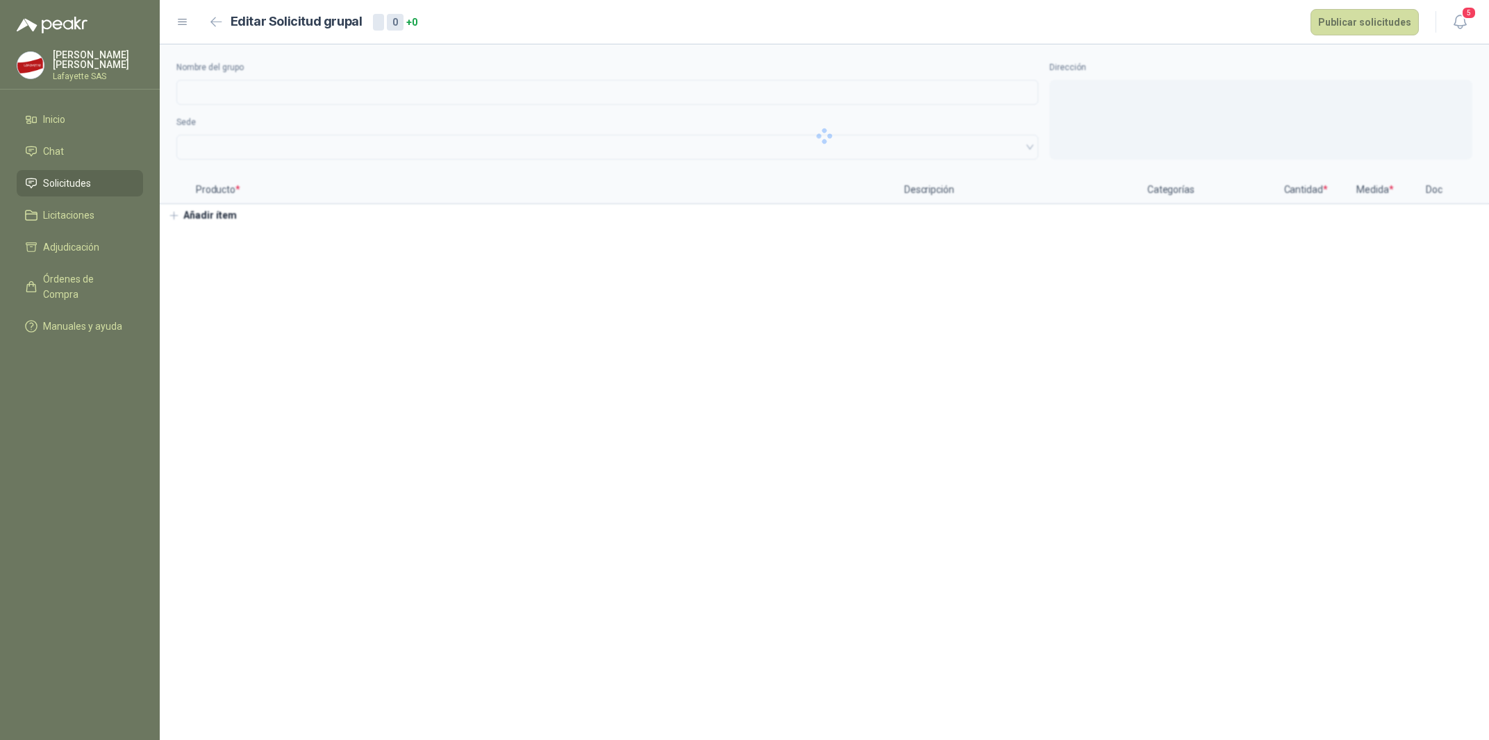
type input "**********"
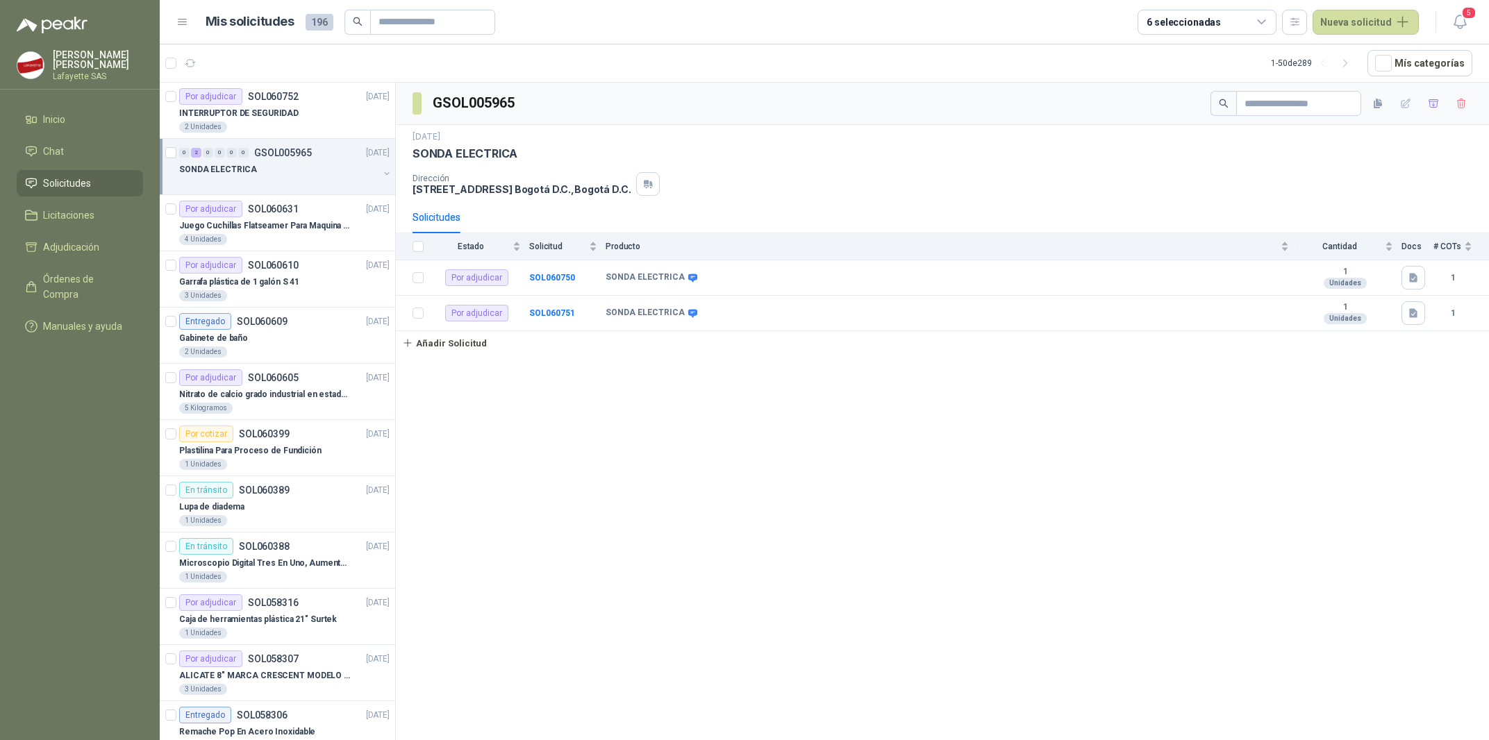
click at [272, 174] on div "SONDA ELECTRICA" at bounding box center [278, 169] width 199 height 17
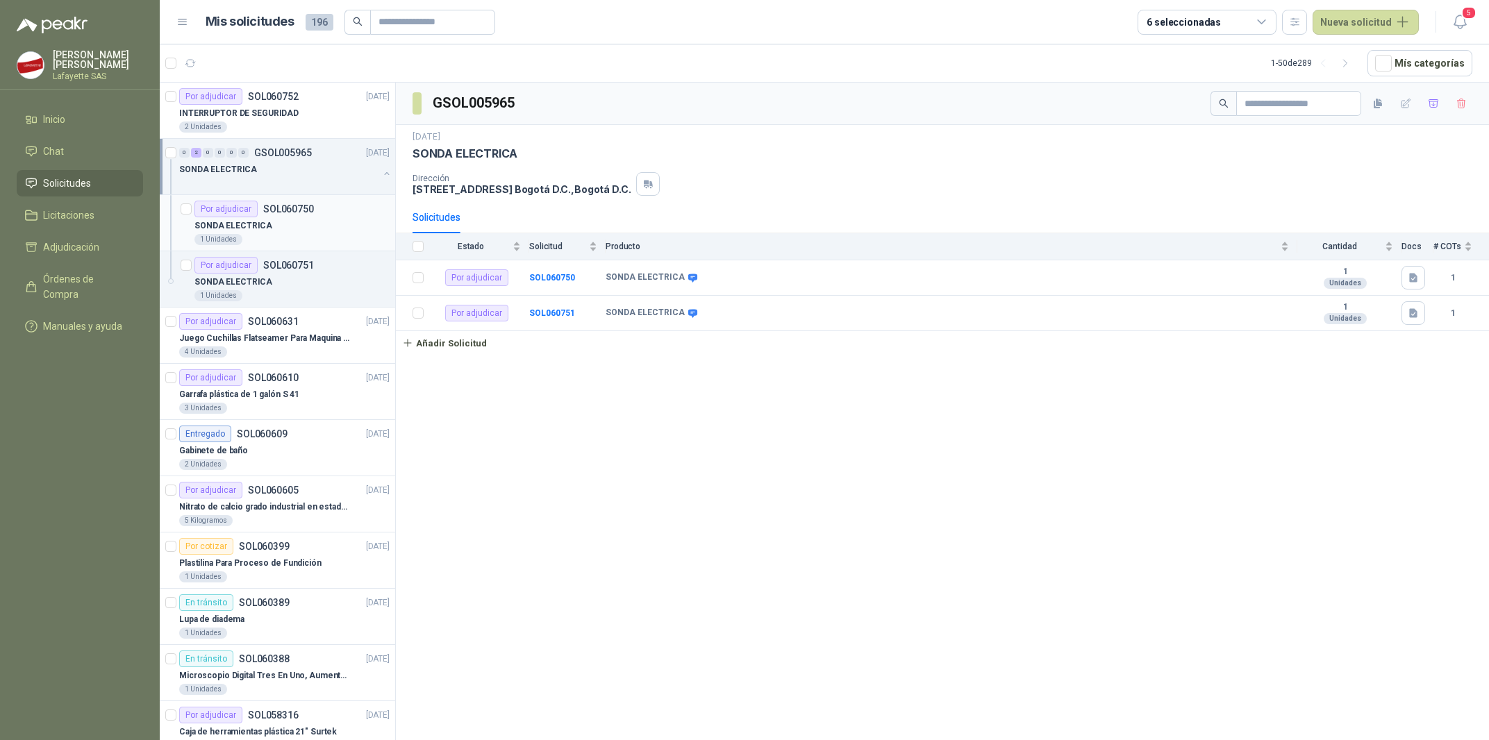
click at [285, 245] on div "1 Unidades" at bounding box center [291, 239] width 195 height 11
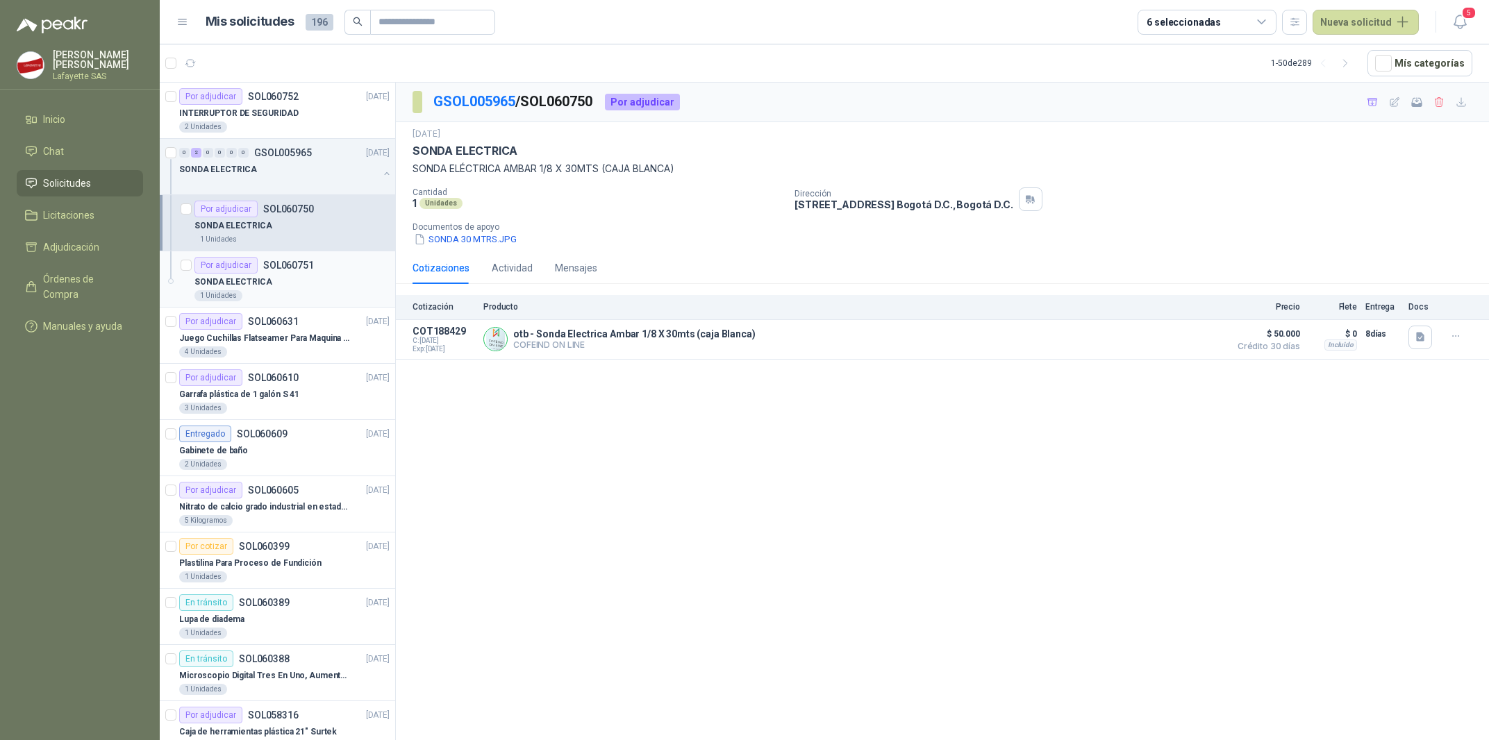
click at [306, 274] on div "Por adjudicar SOL060751" at bounding box center [253, 265] width 119 height 17
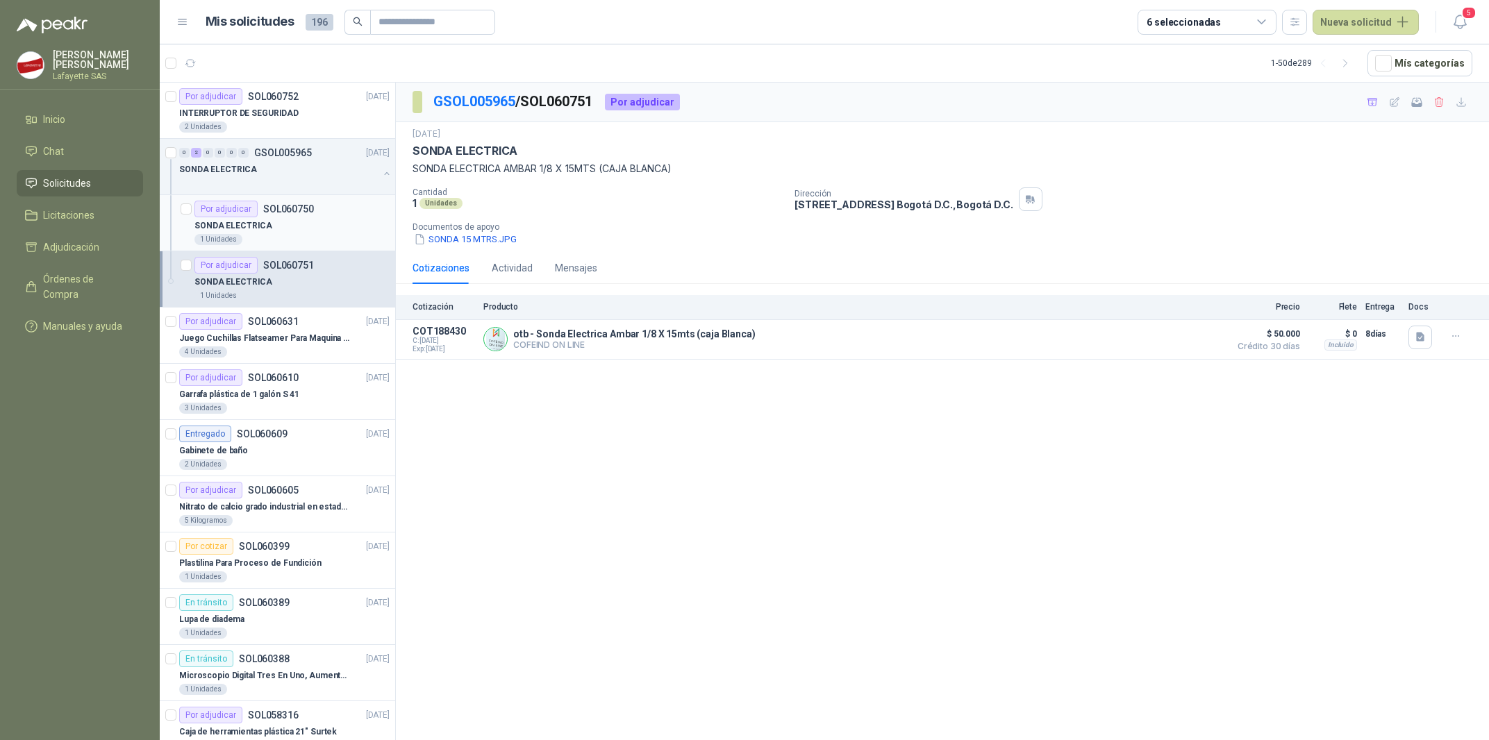
click at [275, 217] on div "Por adjudicar SOL060750" at bounding box center [253, 209] width 119 height 17
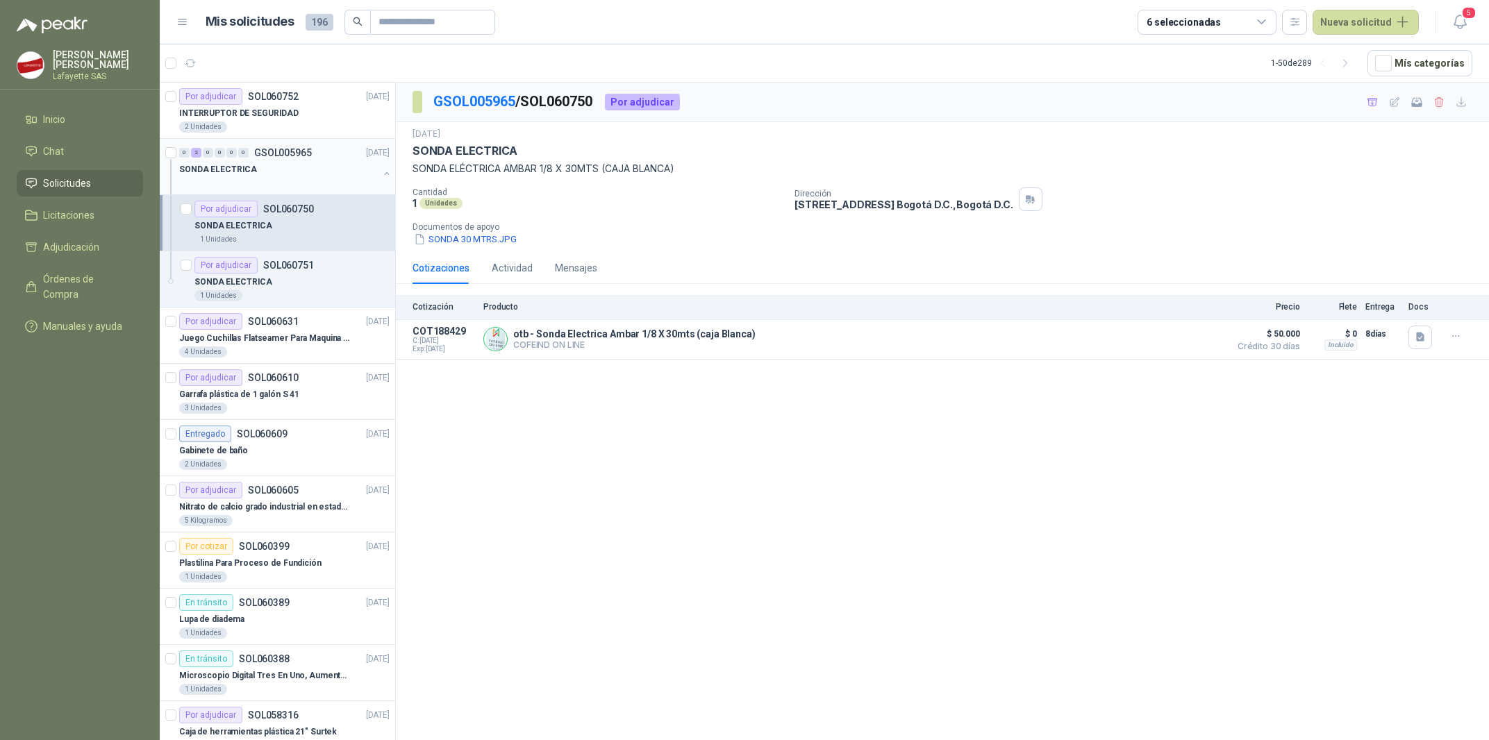
click at [271, 173] on div "SONDA ELECTRICA" at bounding box center [278, 169] width 199 height 17
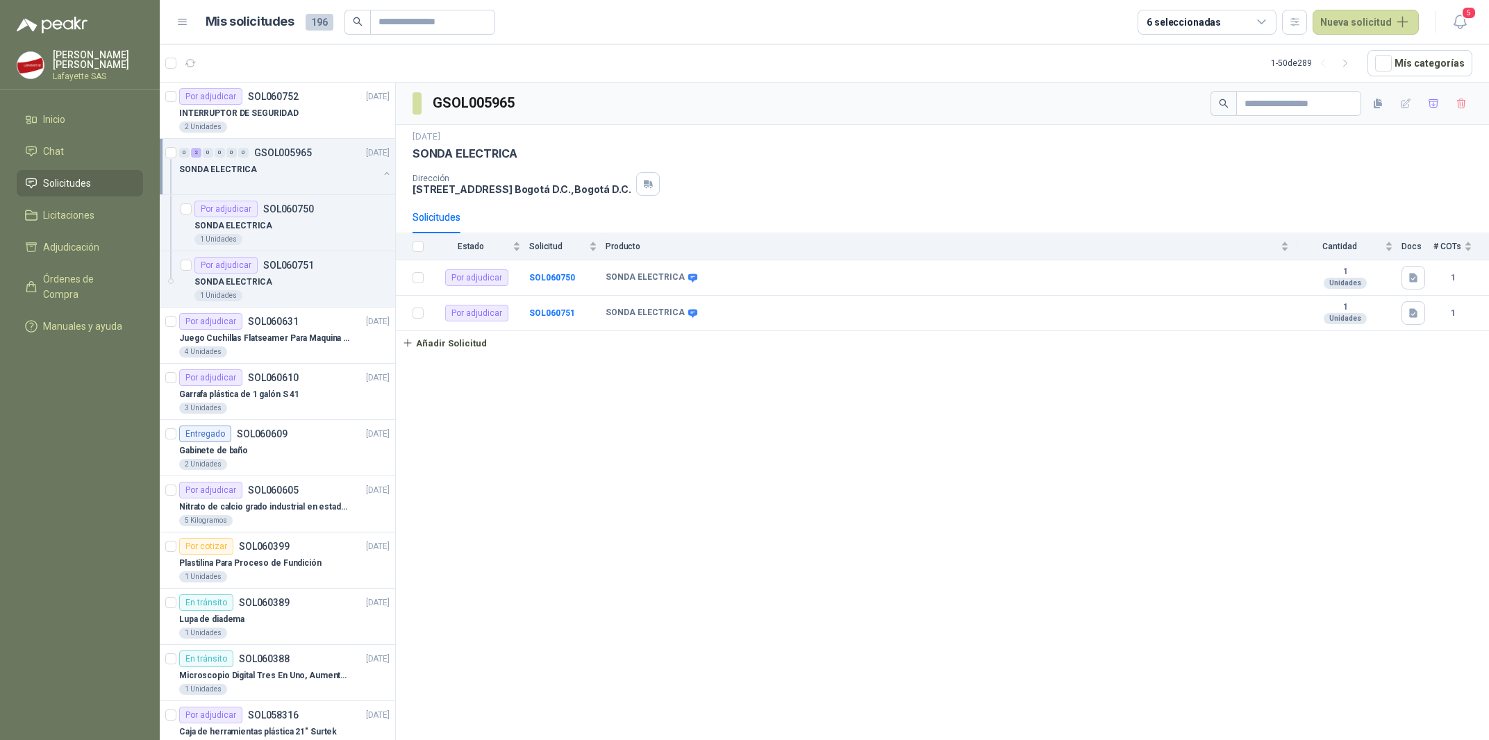
click at [172, 160] on div at bounding box center [170, 176] width 1 height 35
click at [307, 178] on div "SONDA ELECTRICA" at bounding box center [278, 169] width 199 height 17
